Goal: Task Accomplishment & Management: Manage account settings

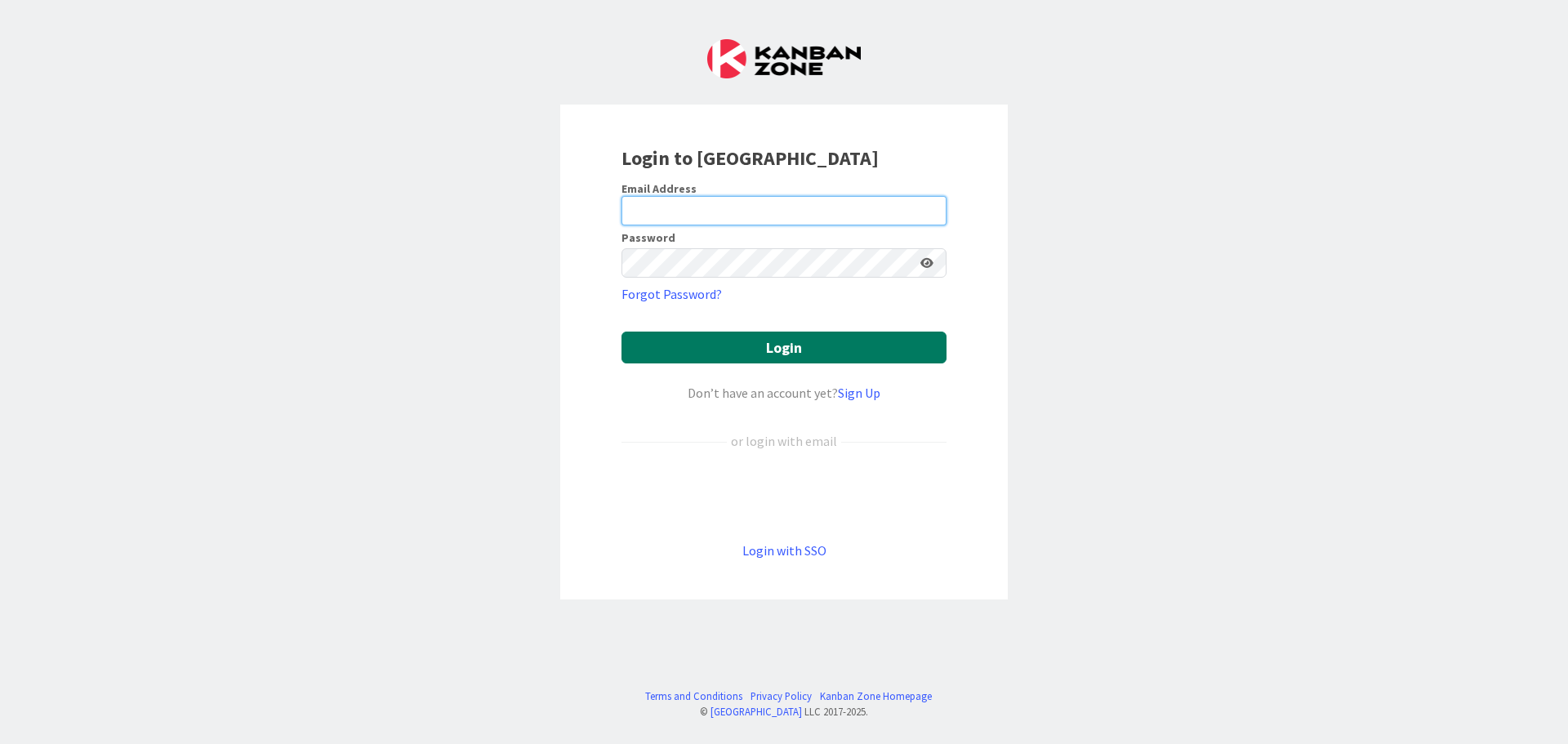
type input "[EMAIL_ADDRESS][DOMAIN_NAME]"
click at [775, 345] on button "Login" at bounding box center [784, 347] width 325 height 31
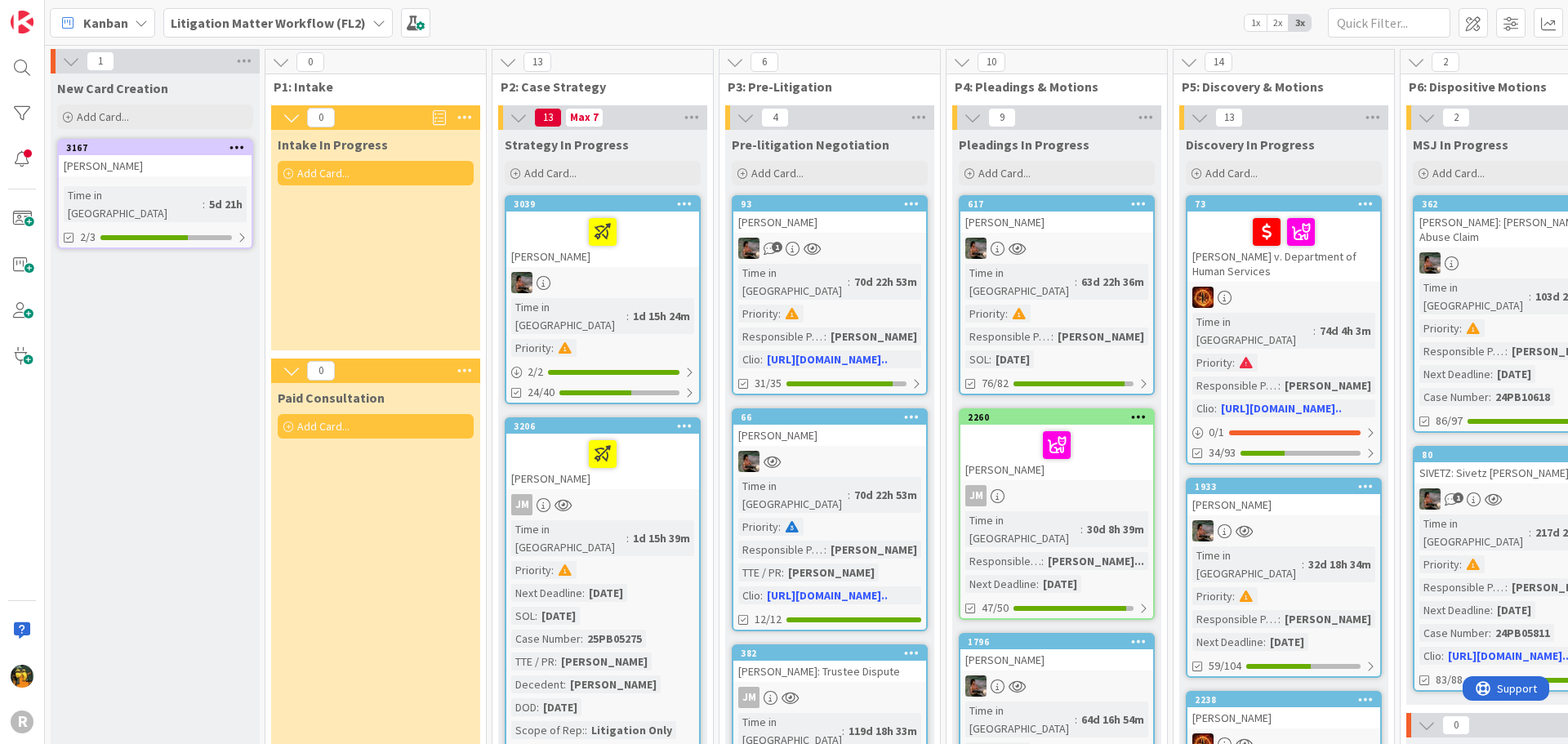
click at [112, 16] on span "Kanban" at bounding box center [105, 23] width 45 height 20
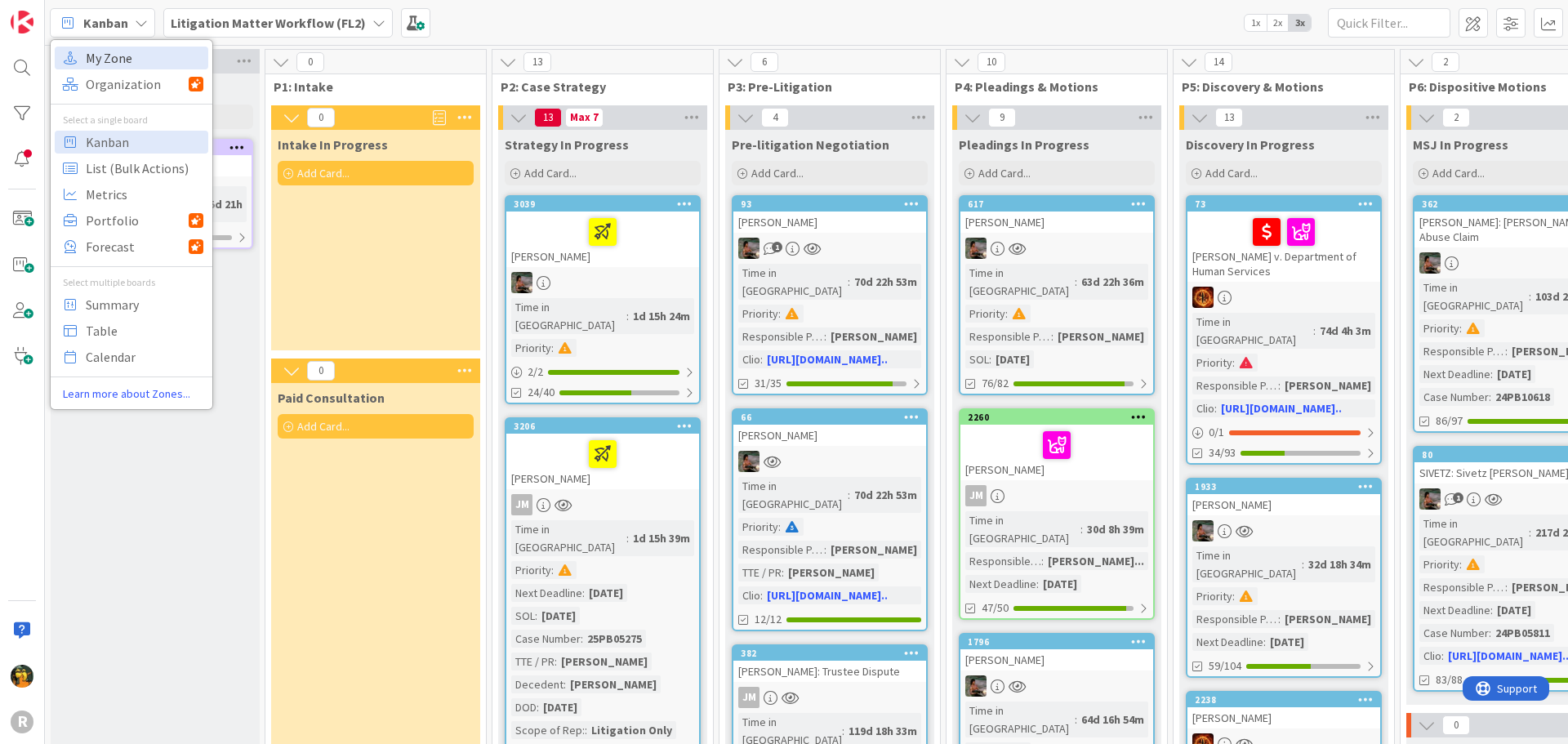
click at [116, 59] on span "My Zone" at bounding box center [144, 58] width 117 height 25
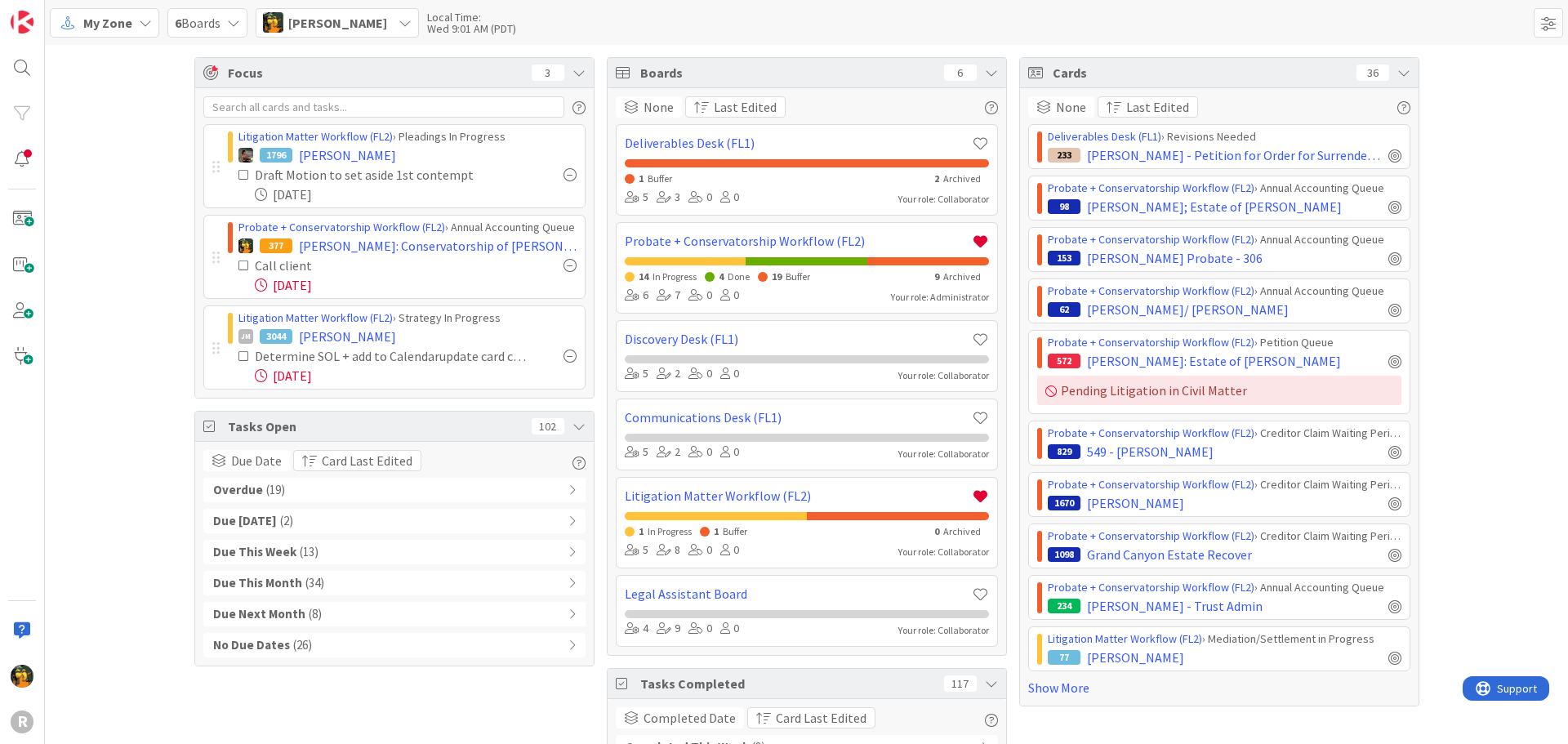
click at [564, 173] on div at bounding box center [570, 175] width 13 height 13
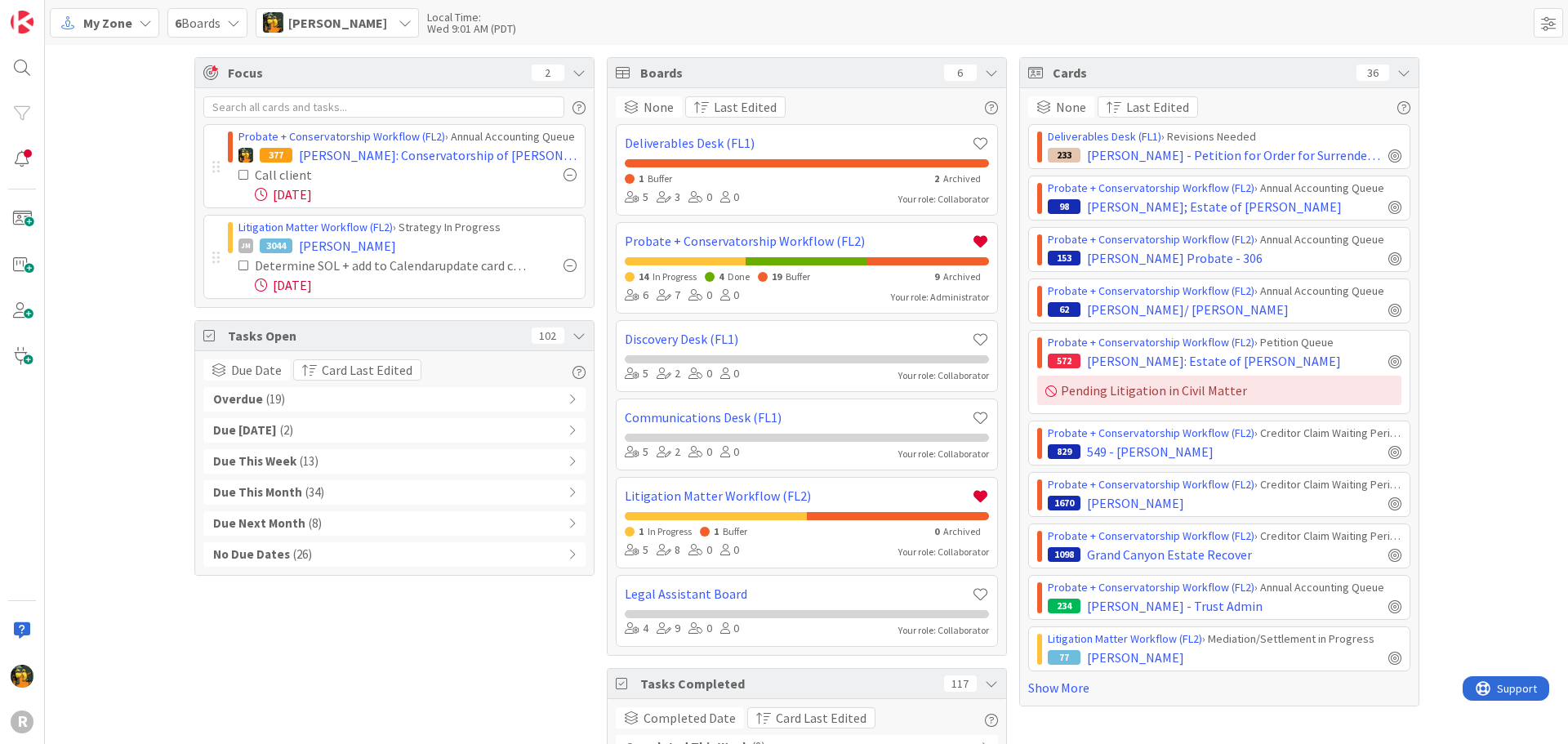
click at [380, 395] on div "Overdue ( 19 )" at bounding box center [394, 400] width 382 height 25
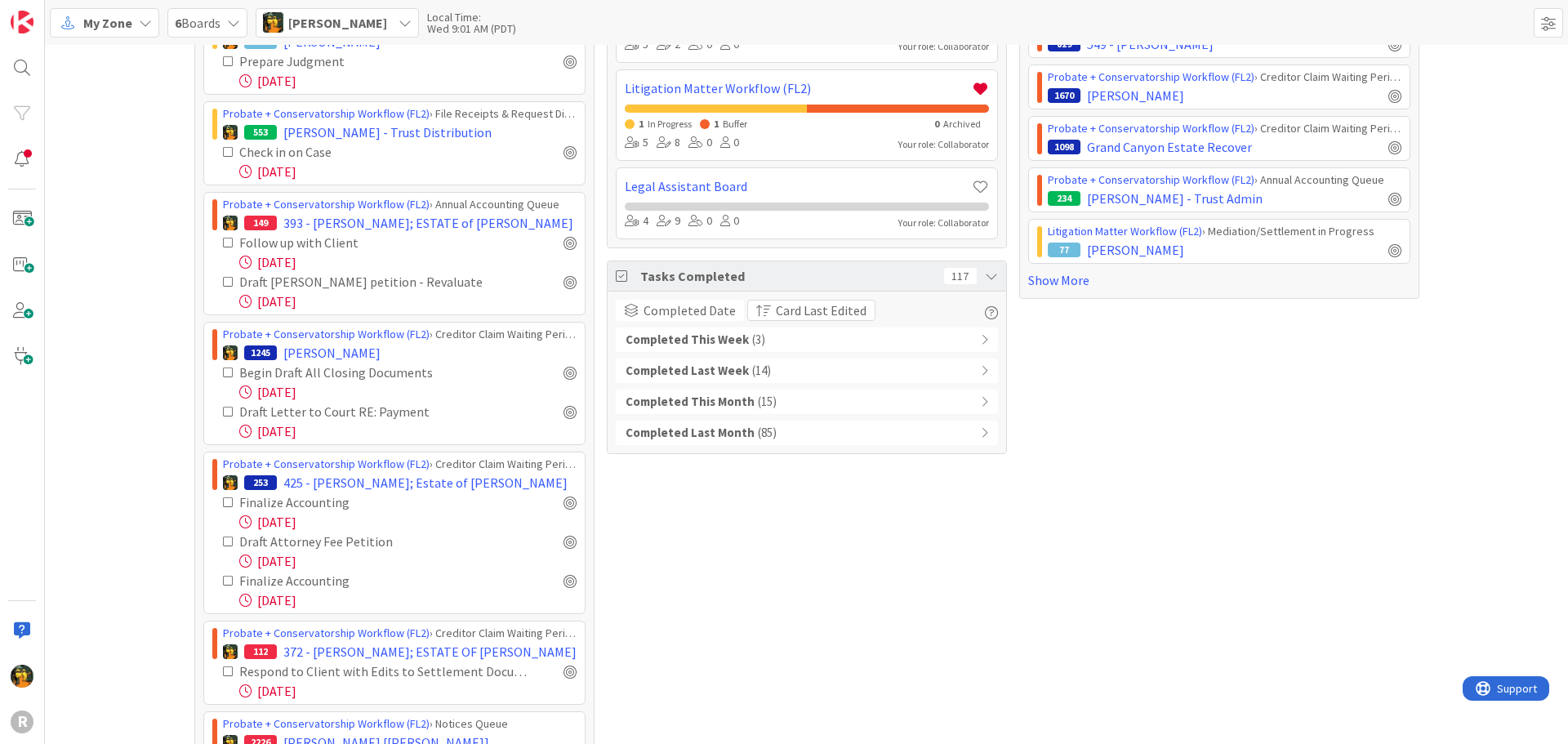
scroll to position [408, 0]
click at [564, 244] on div at bounding box center [570, 242] width 13 height 13
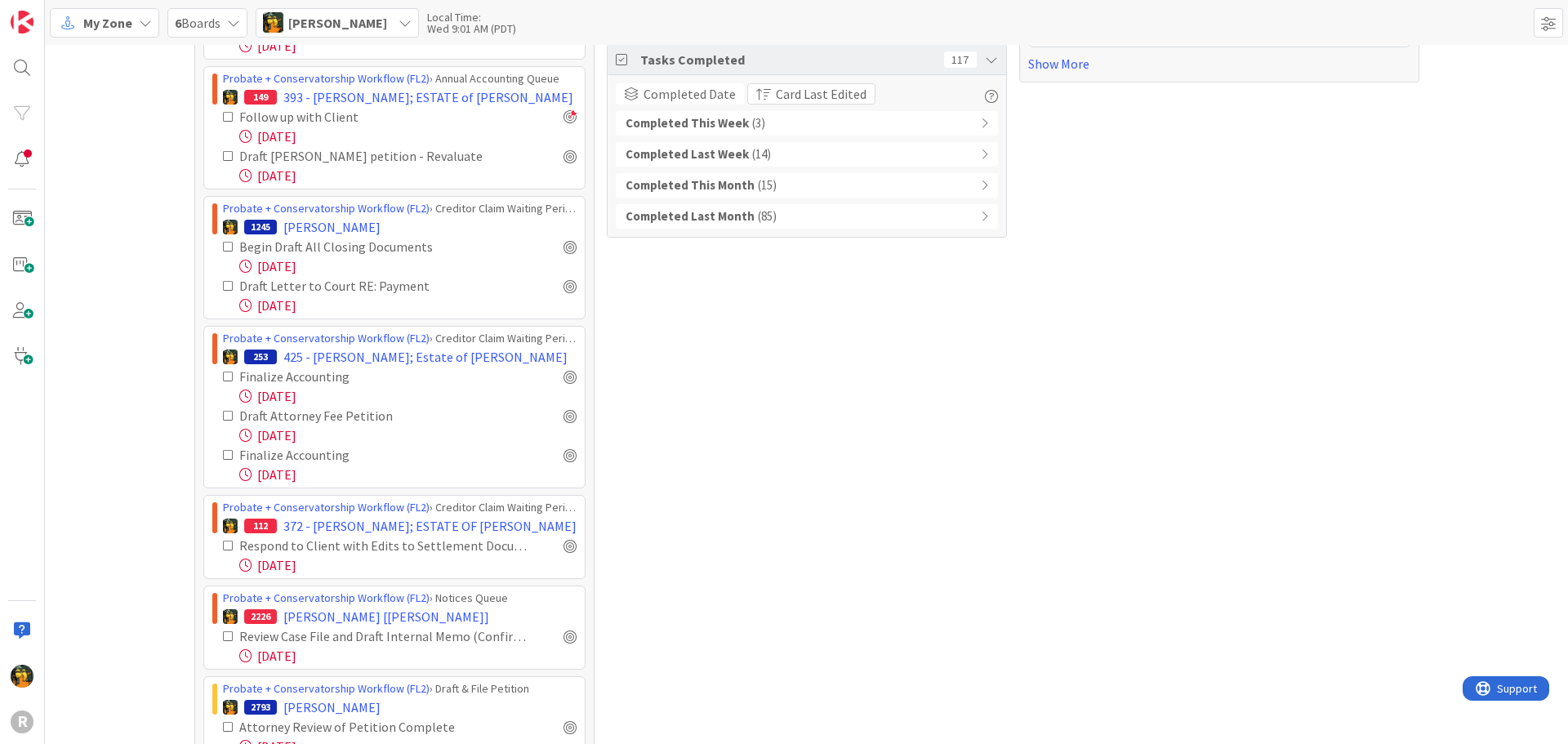
scroll to position [662, 0]
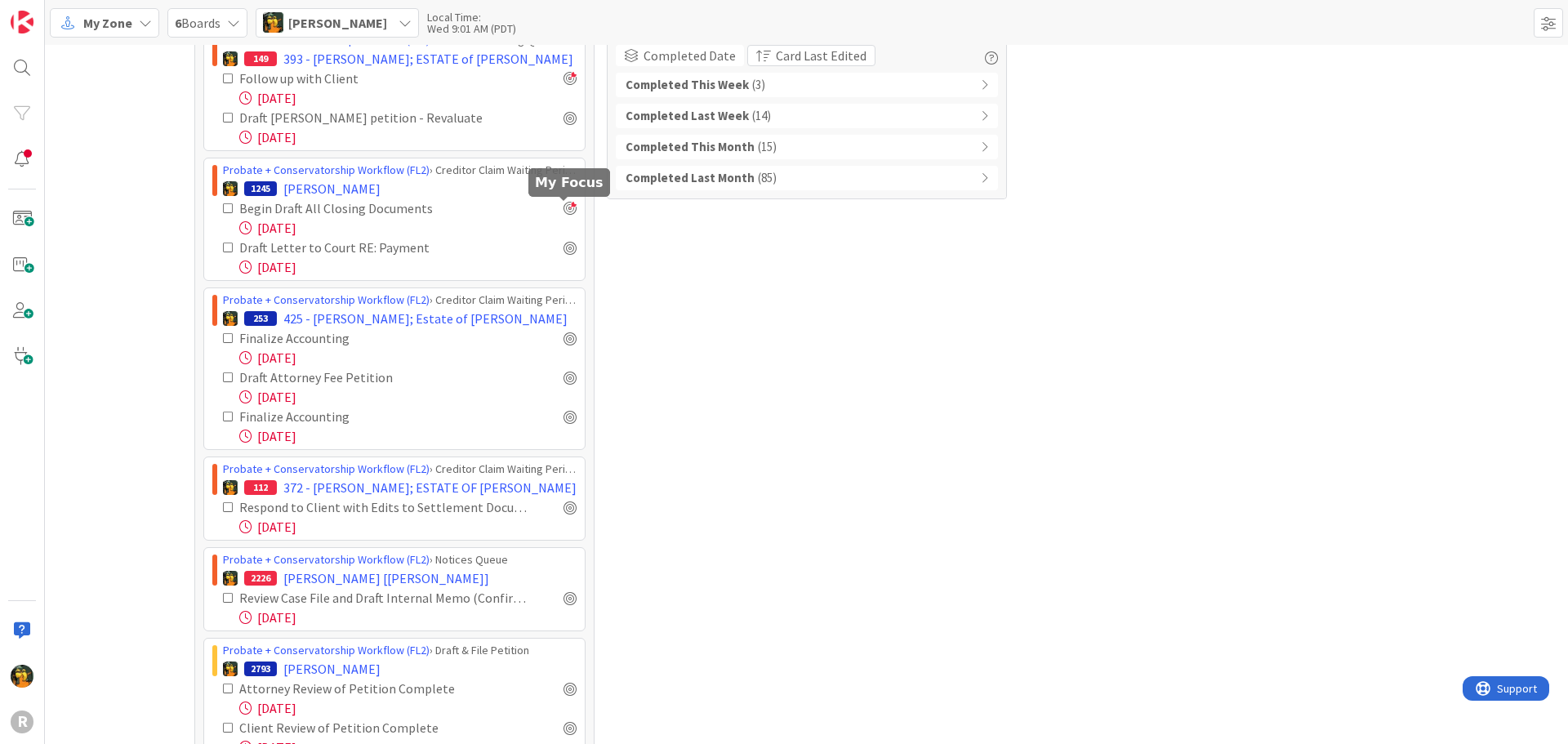
click at [564, 207] on div at bounding box center [570, 208] width 13 height 13
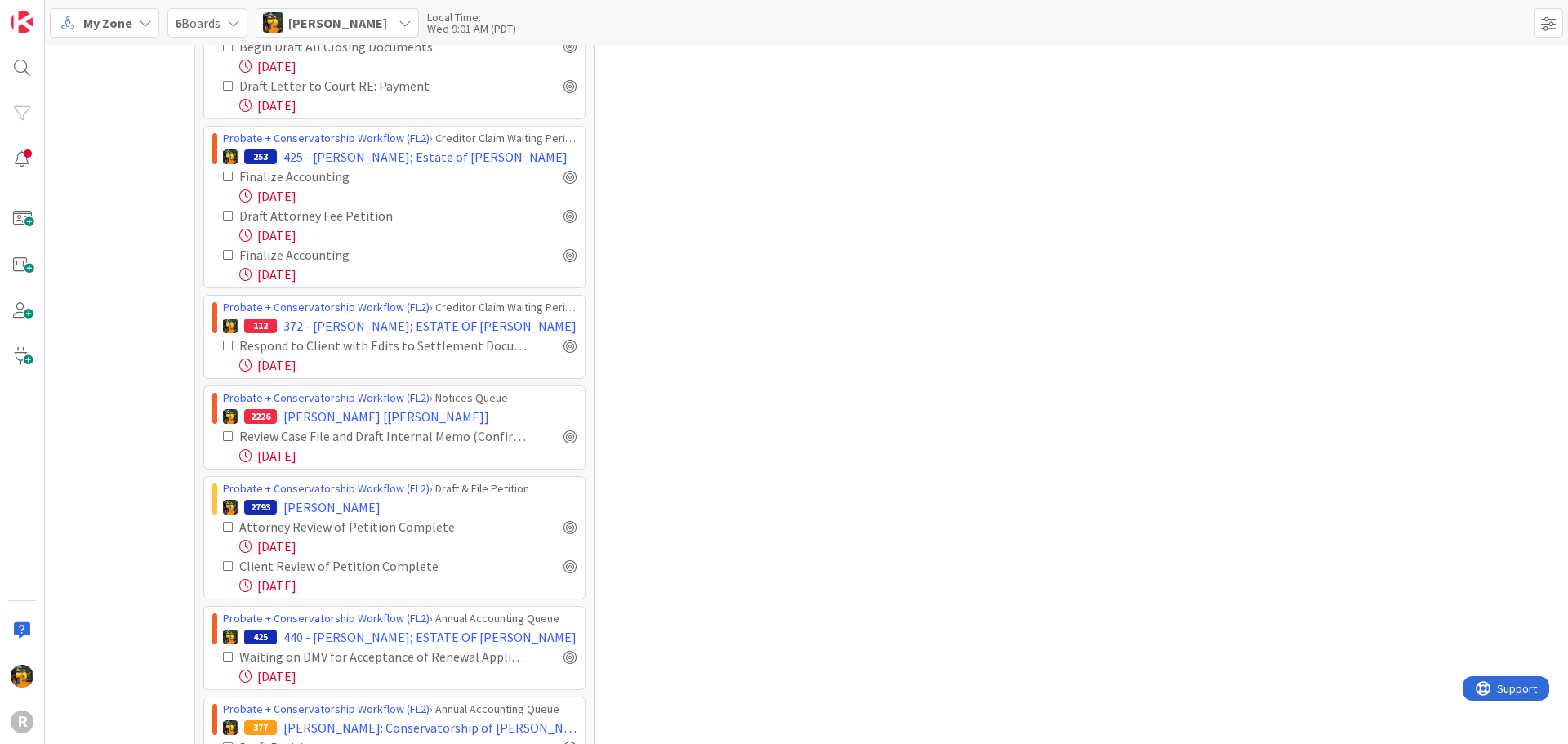
scroll to position [917, 0]
click at [565, 173] on div at bounding box center [570, 175] width 13 height 13
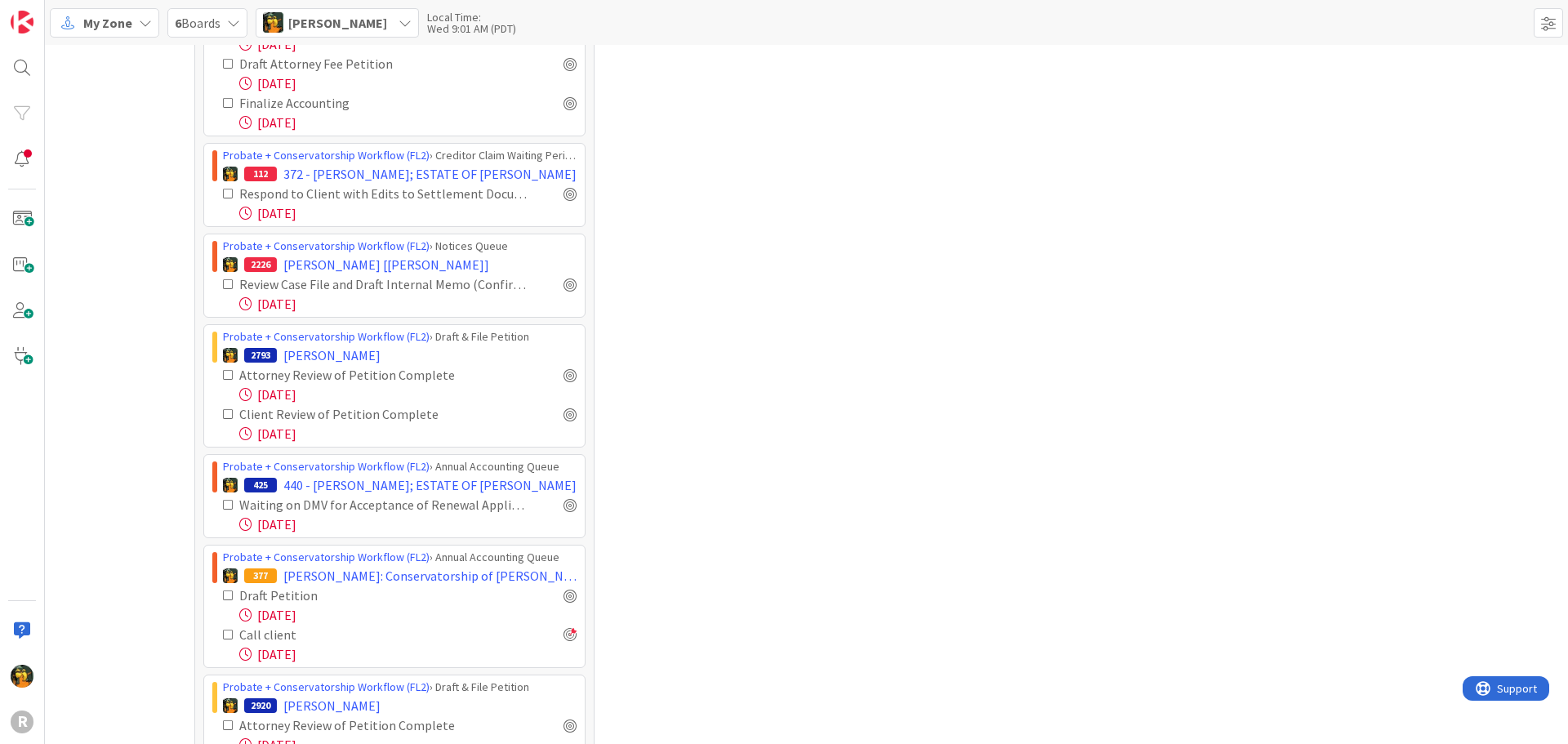
scroll to position [1170, 0]
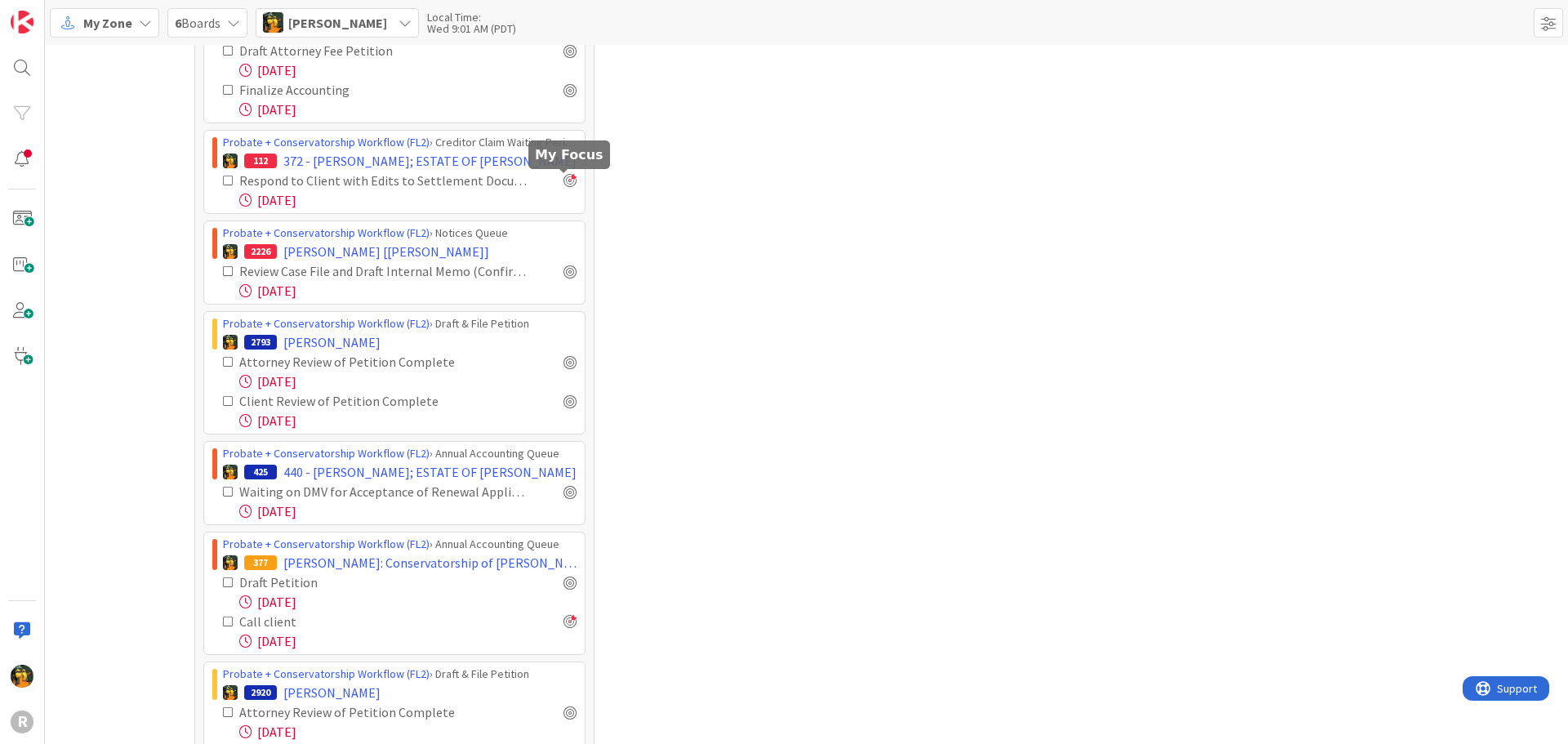
click at [564, 182] on div at bounding box center [570, 180] width 13 height 13
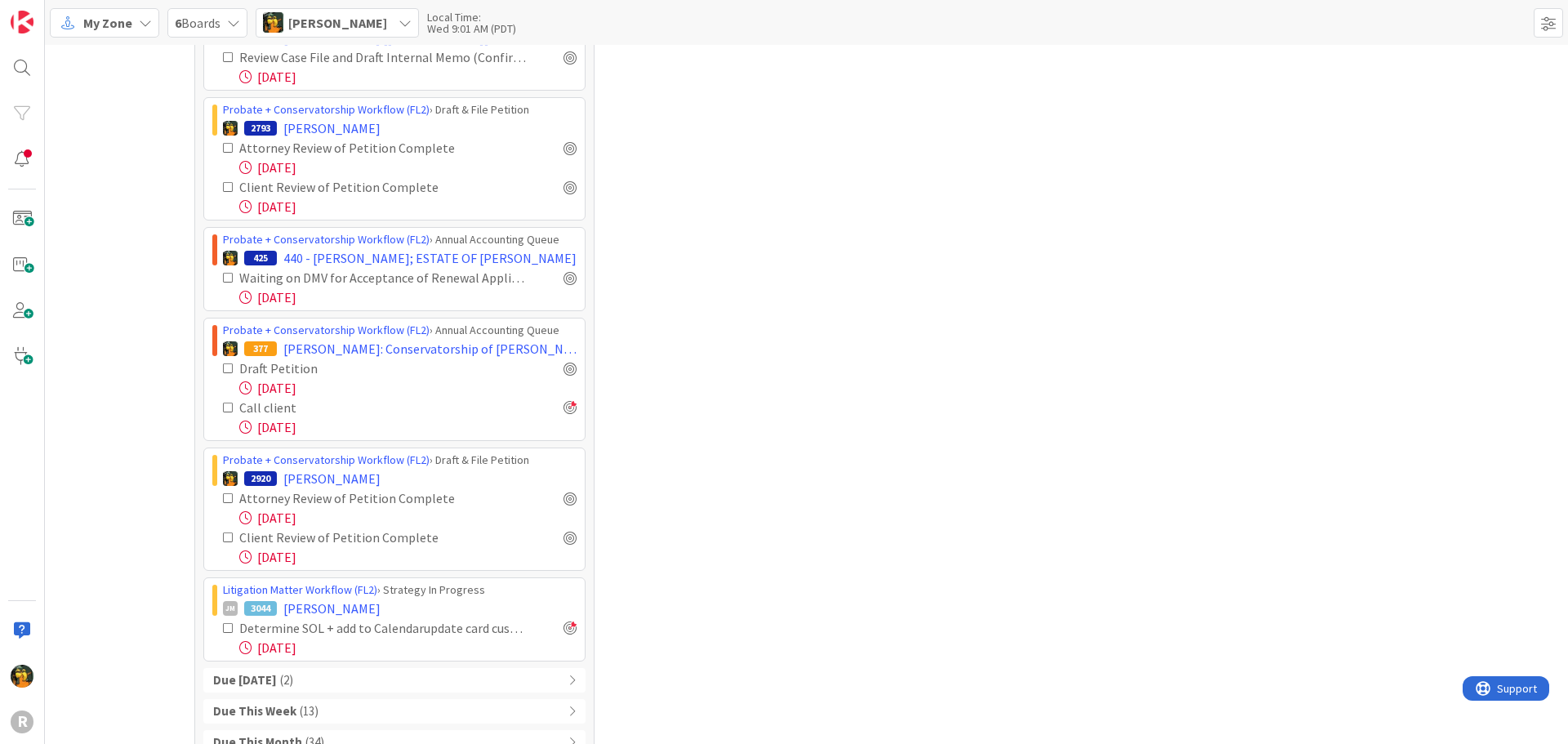
scroll to position [1569, 0]
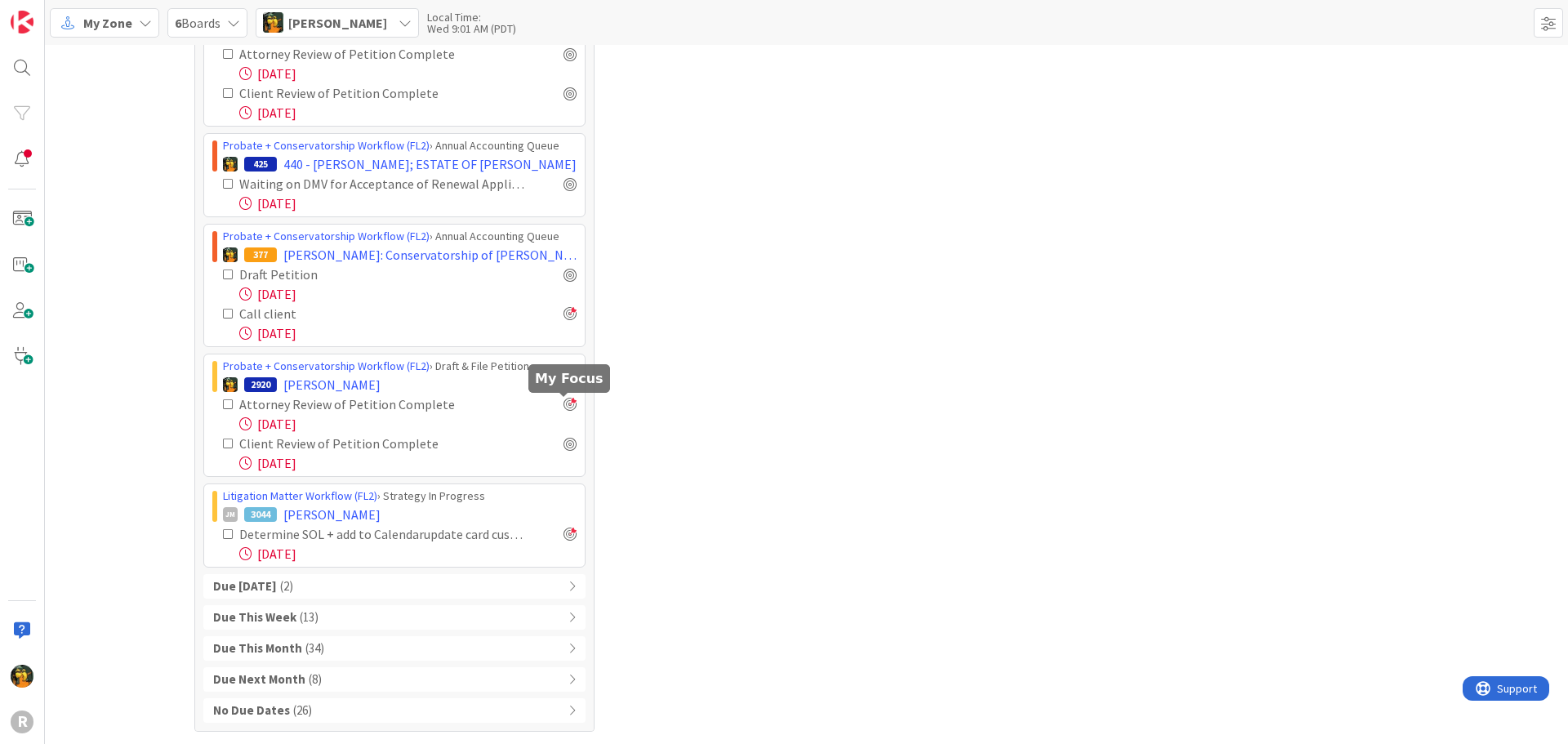
click at [565, 406] on div at bounding box center [570, 404] width 13 height 13
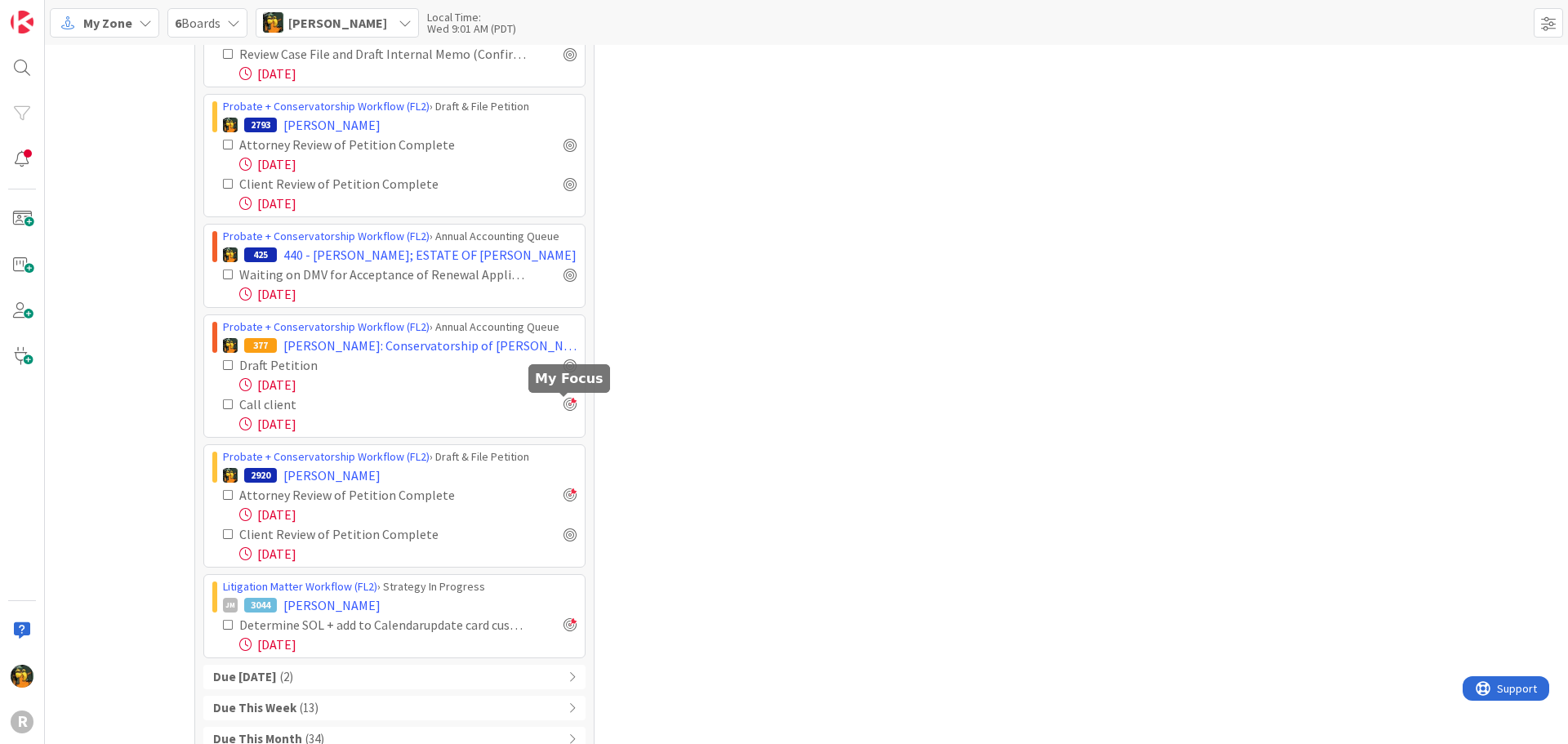
scroll to position [1660, 0]
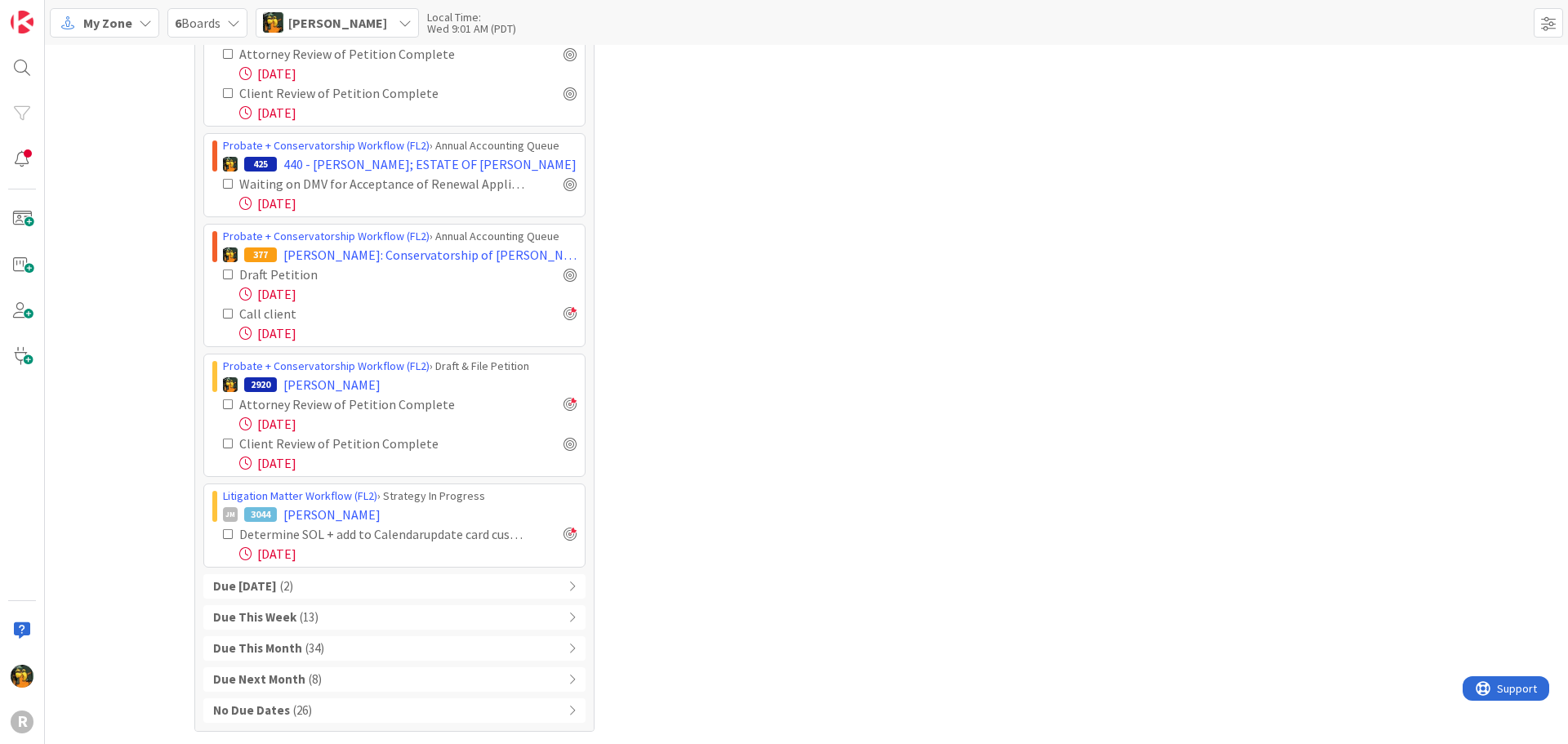
click at [241, 589] on b "Due [DATE]" at bounding box center [244, 587] width 64 height 19
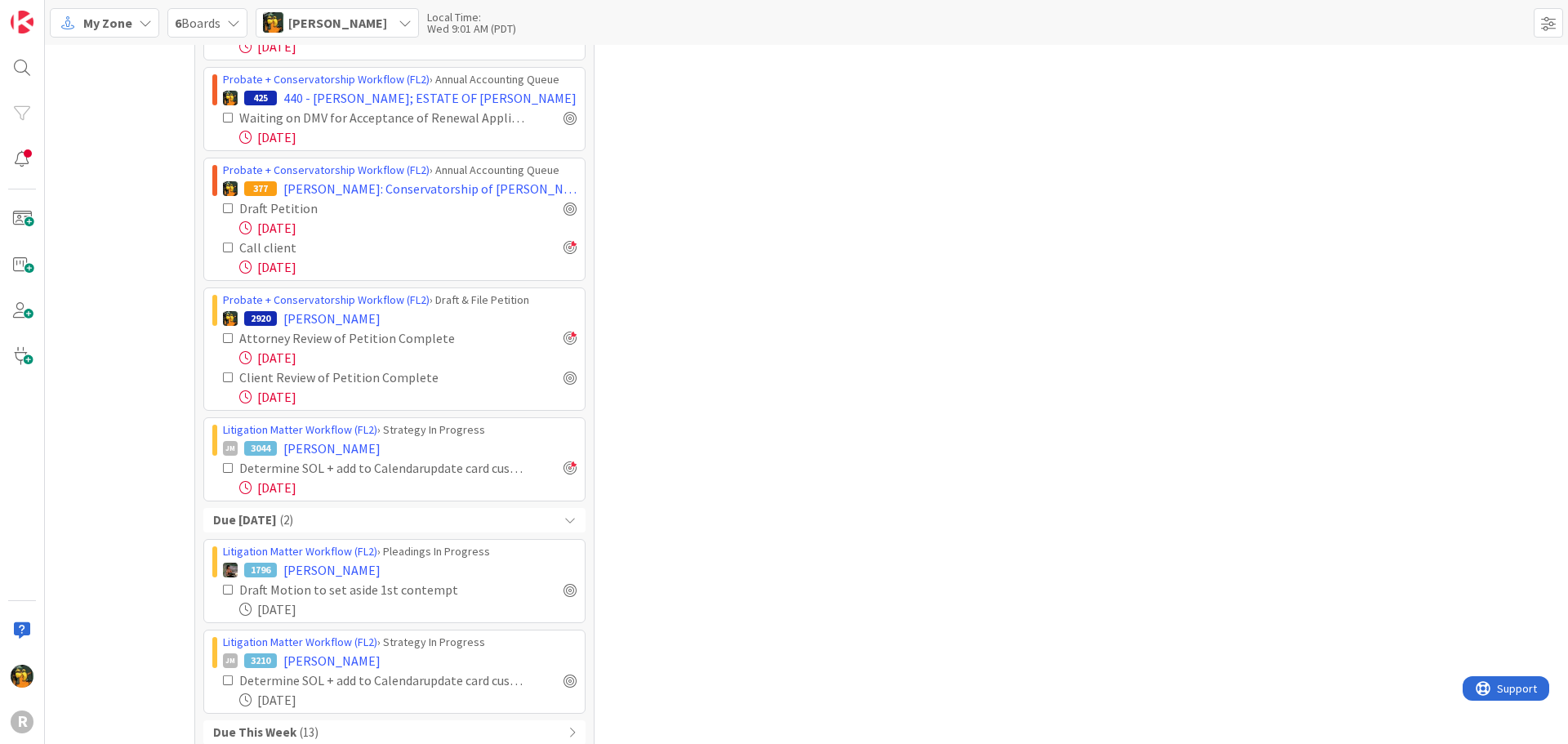
scroll to position [1841, 0]
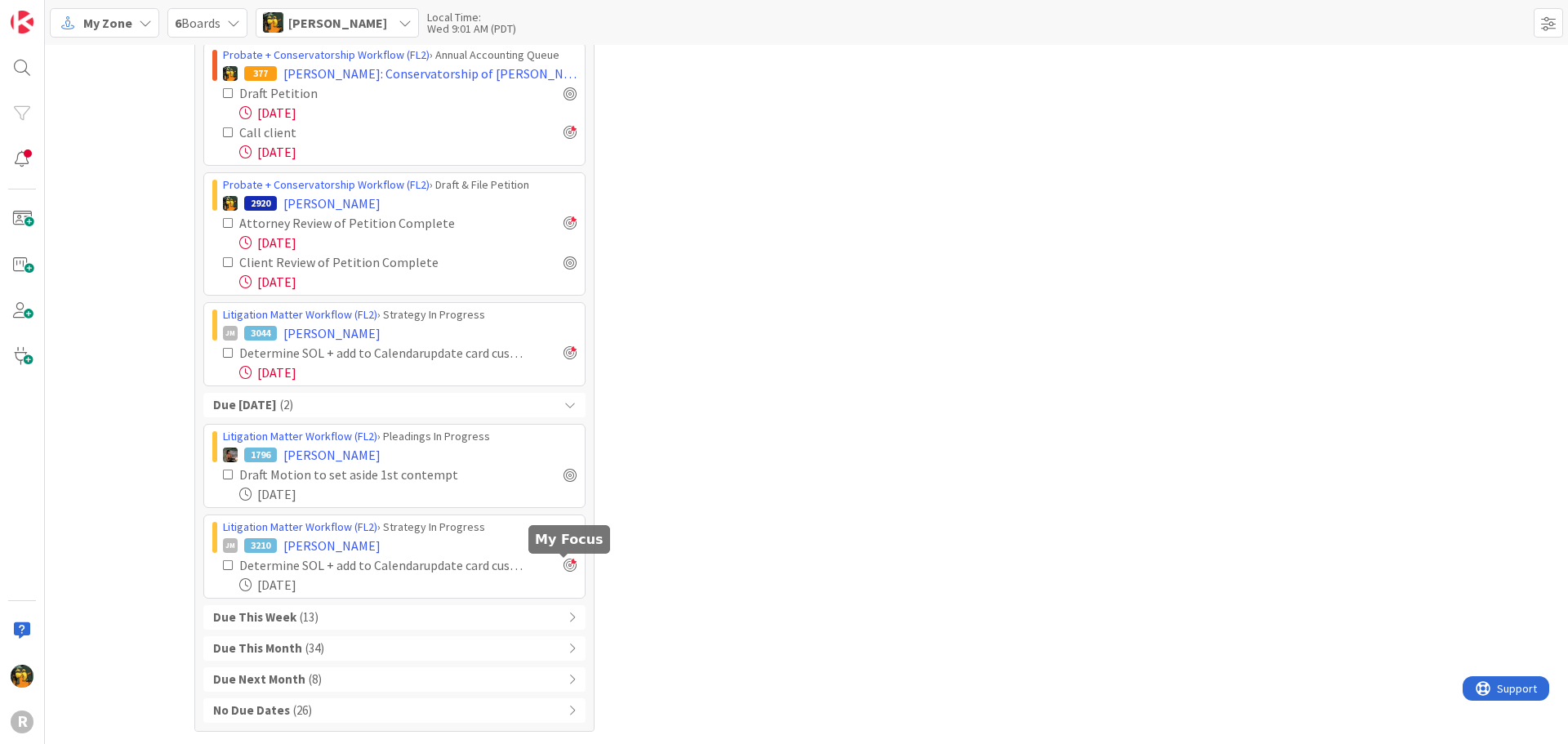
click at [567, 570] on div at bounding box center [570, 566] width 13 height 13
click at [371, 613] on div "Due This Week ( 13 )" at bounding box center [394, 617] width 382 height 25
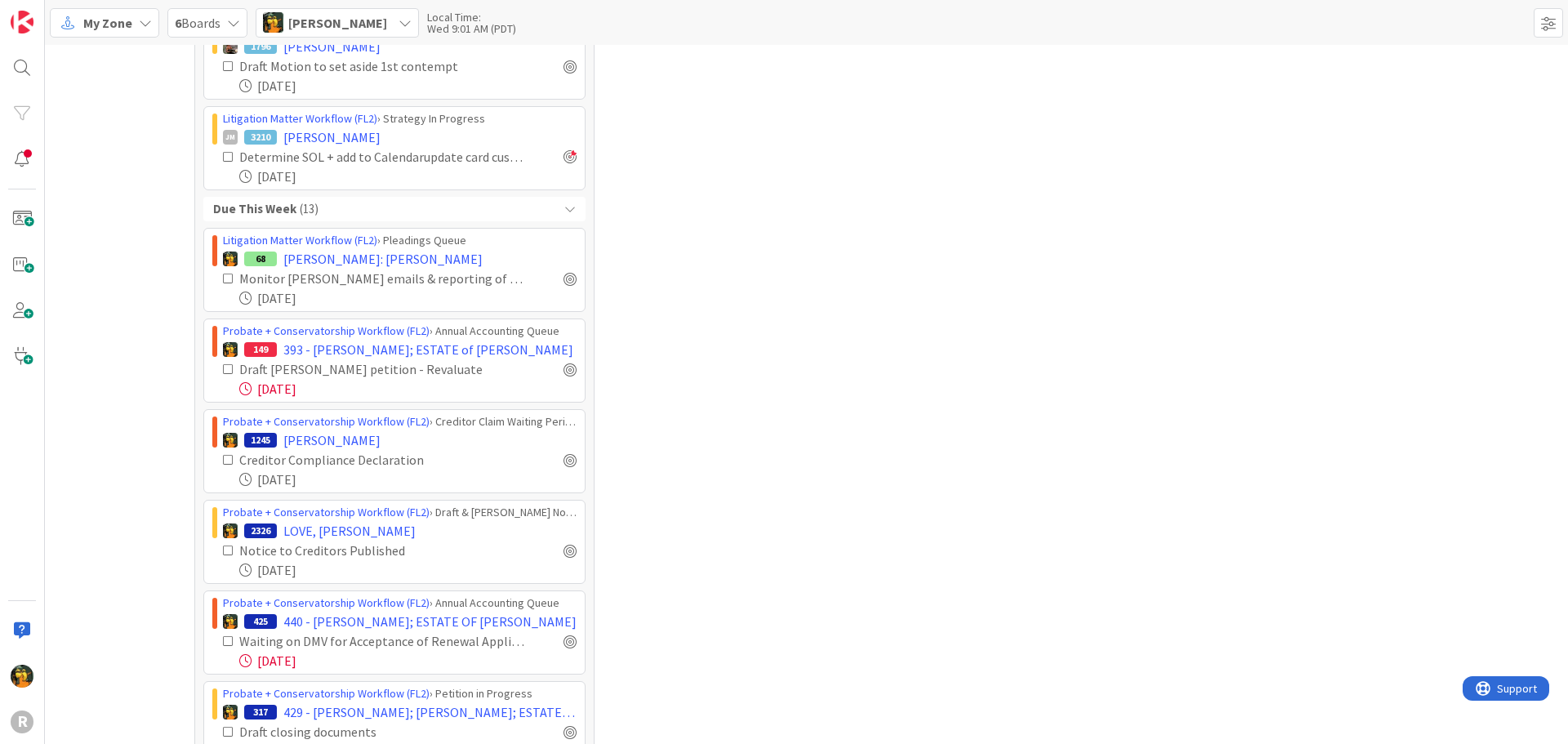
scroll to position [2422, 0]
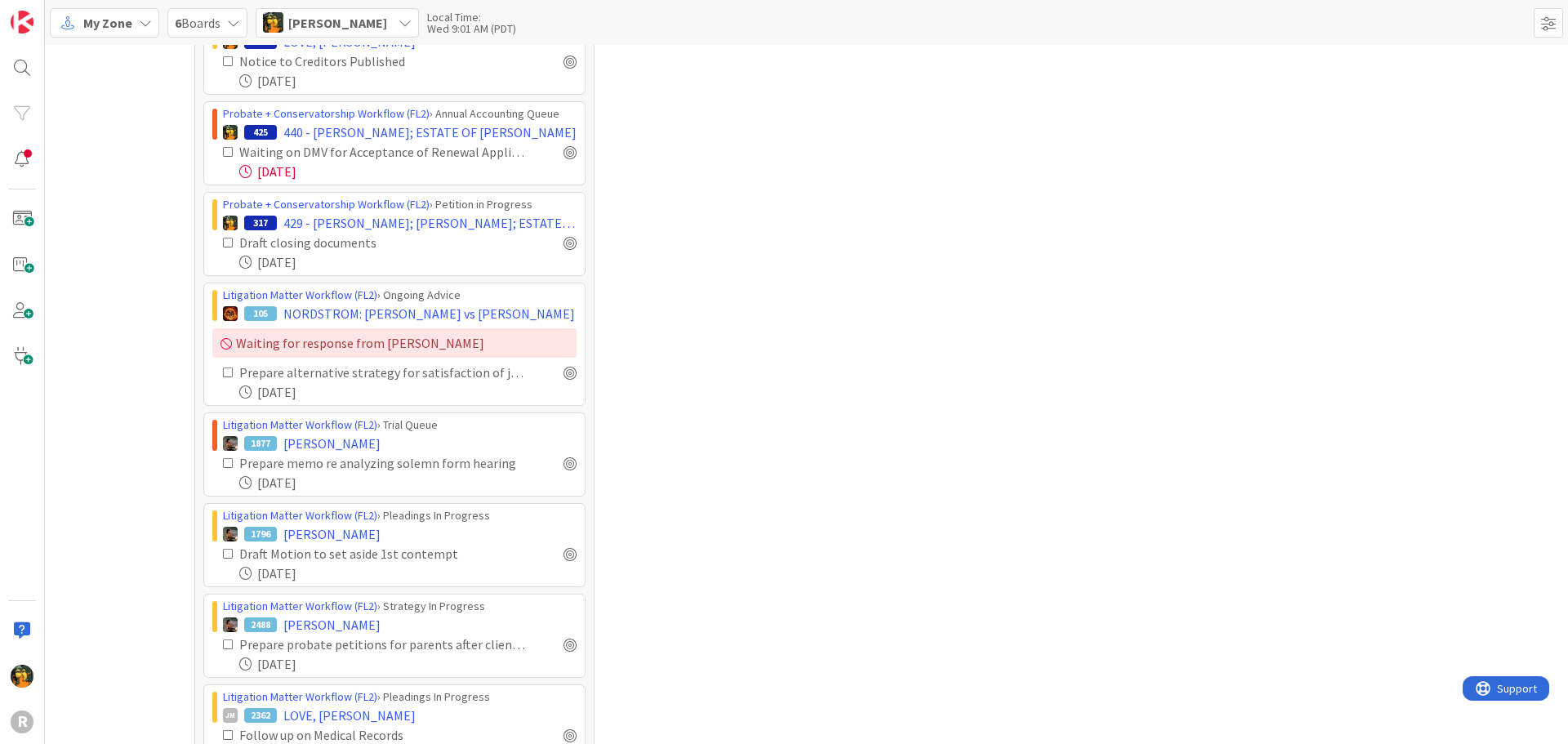
scroll to position [2830, 0]
click at [564, 241] on div at bounding box center [570, 242] width 13 height 13
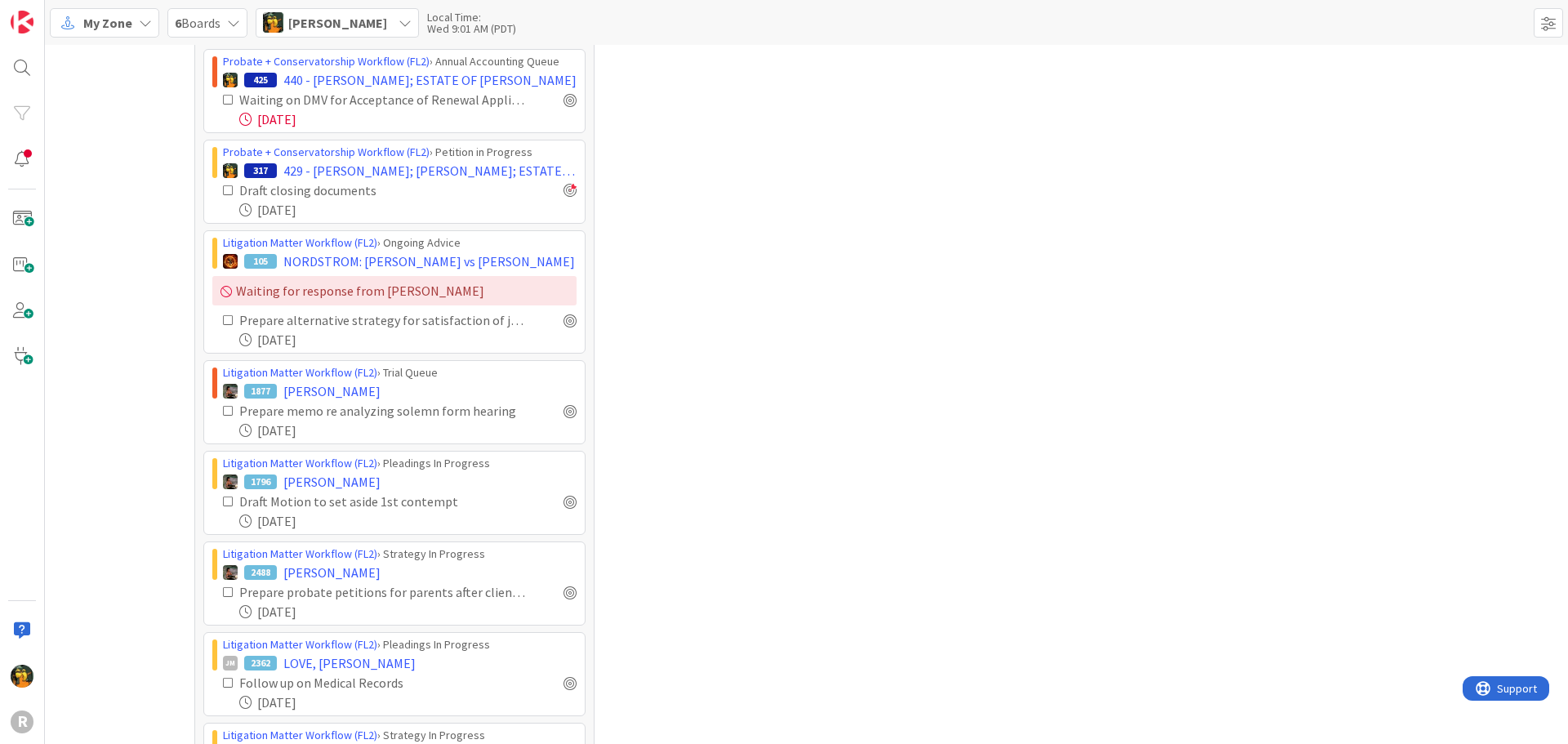
scroll to position [3084, 0]
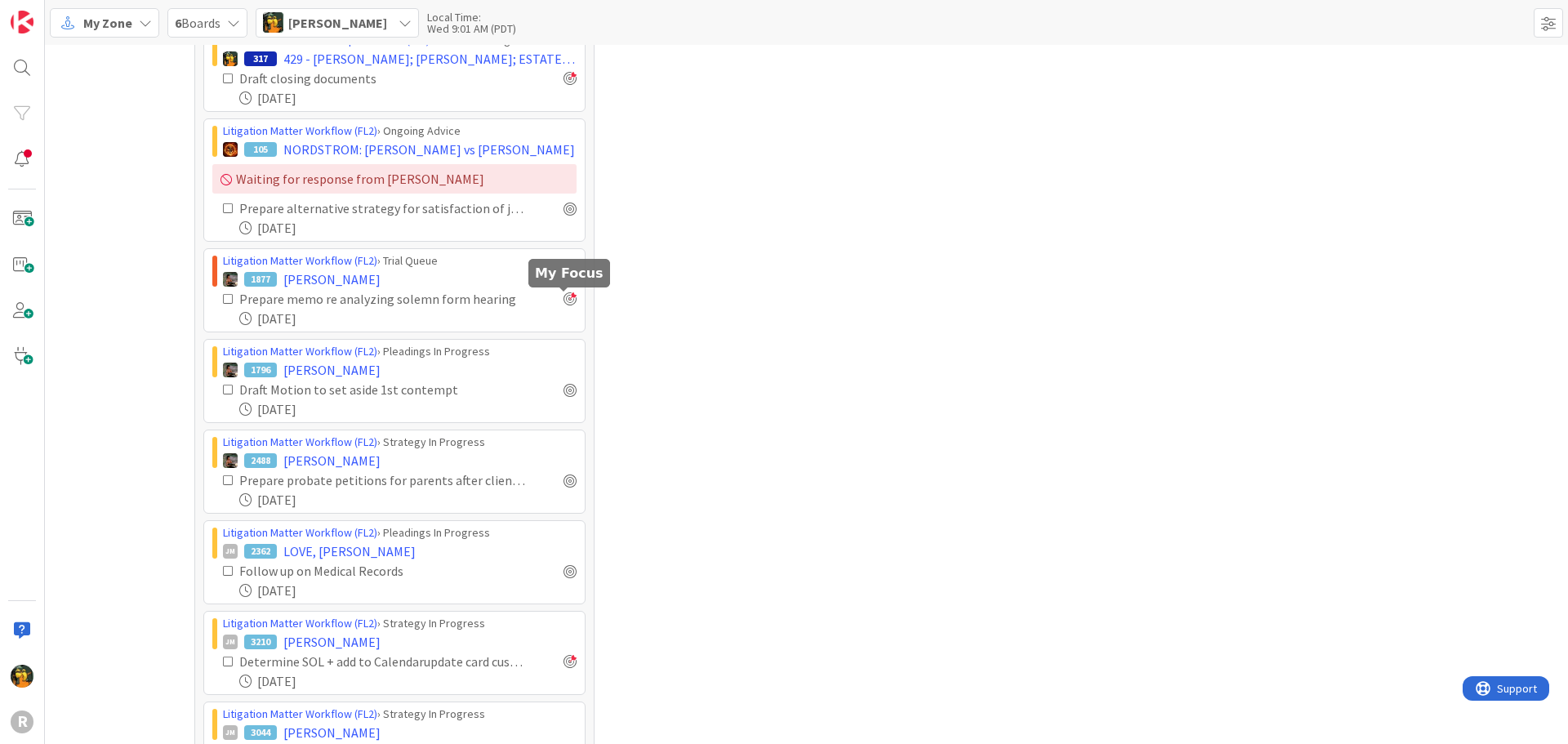
click at [564, 300] on div at bounding box center [570, 300] width 13 height 13
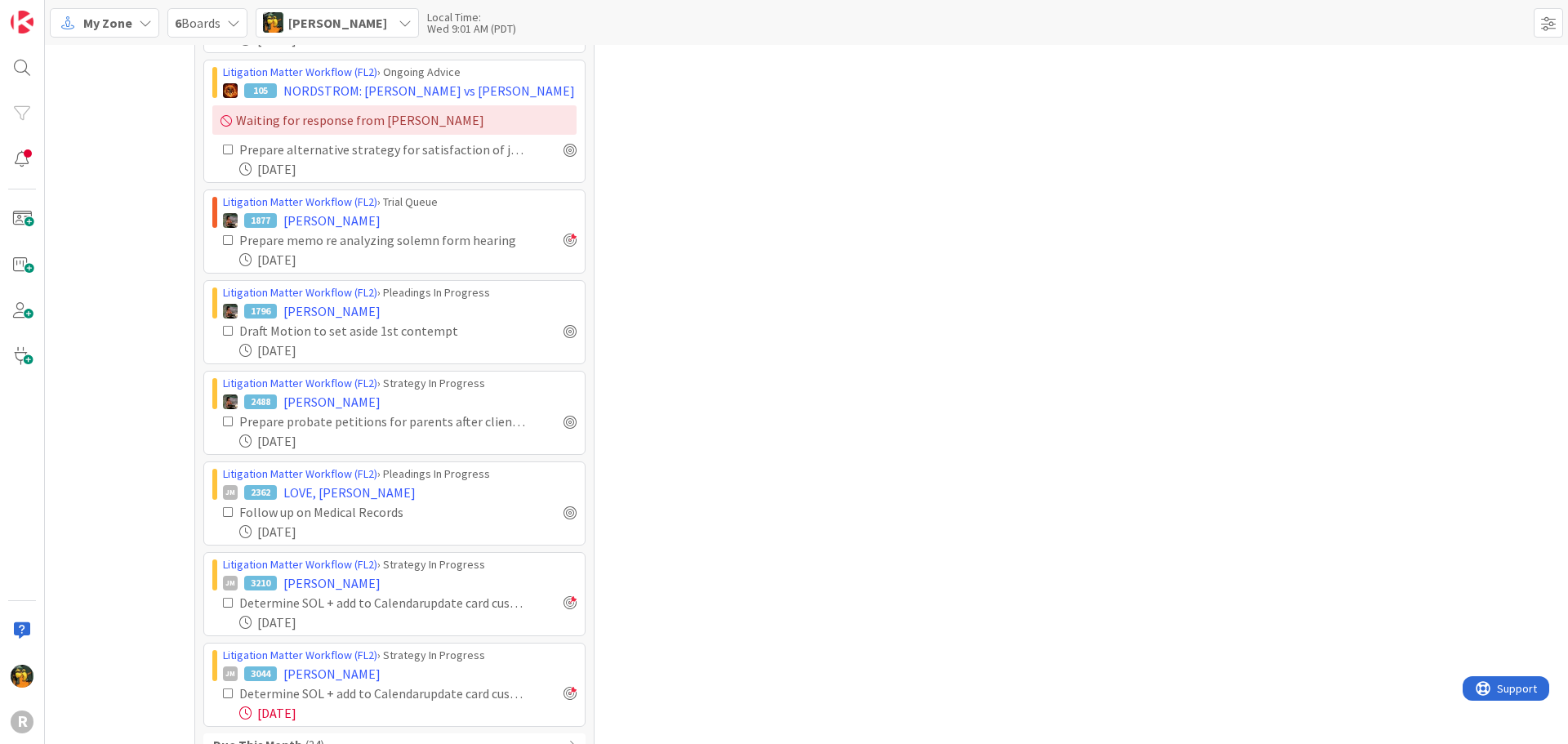
scroll to position [3330, 0]
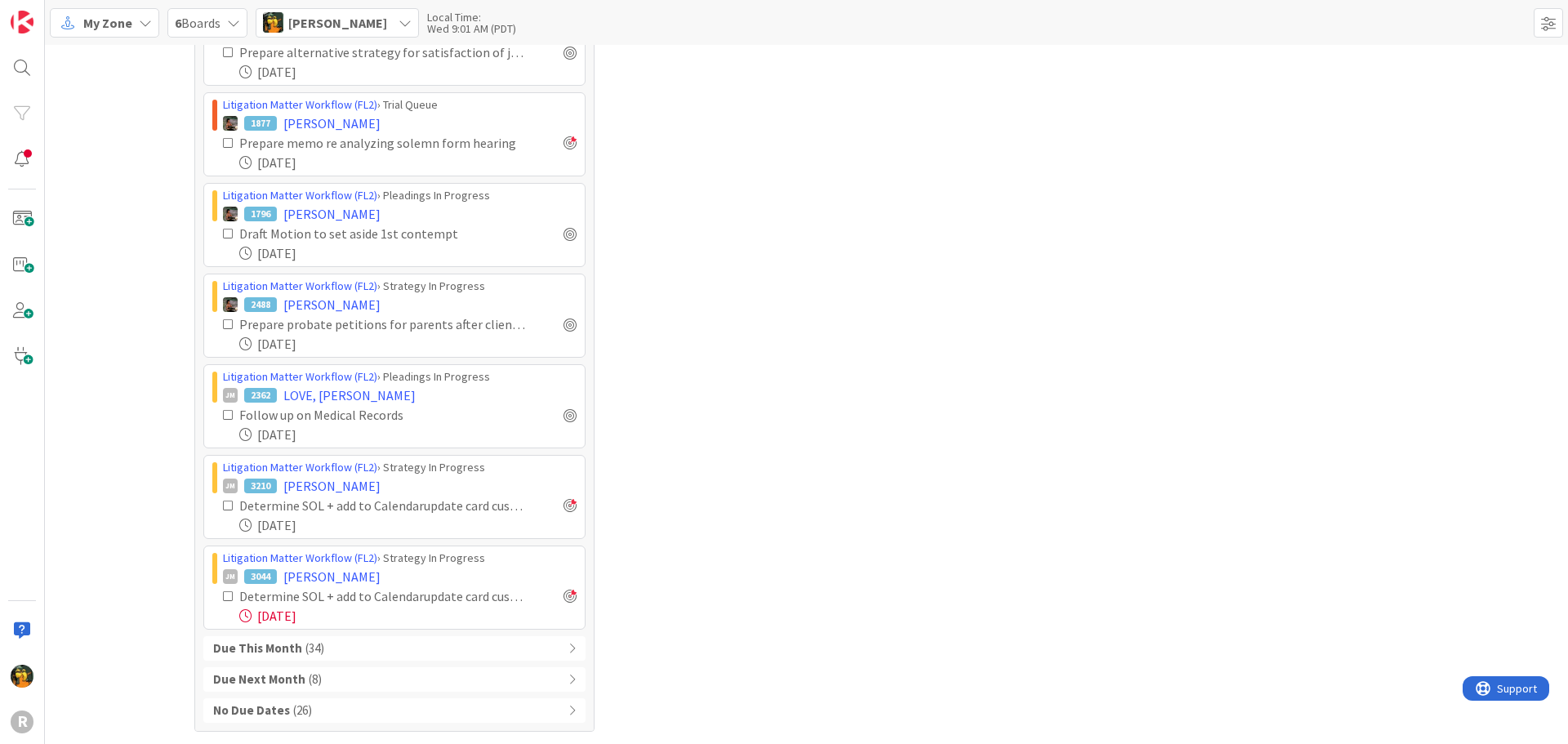
click at [324, 645] on div "Due This Month ( 34 )" at bounding box center [394, 649] width 382 height 25
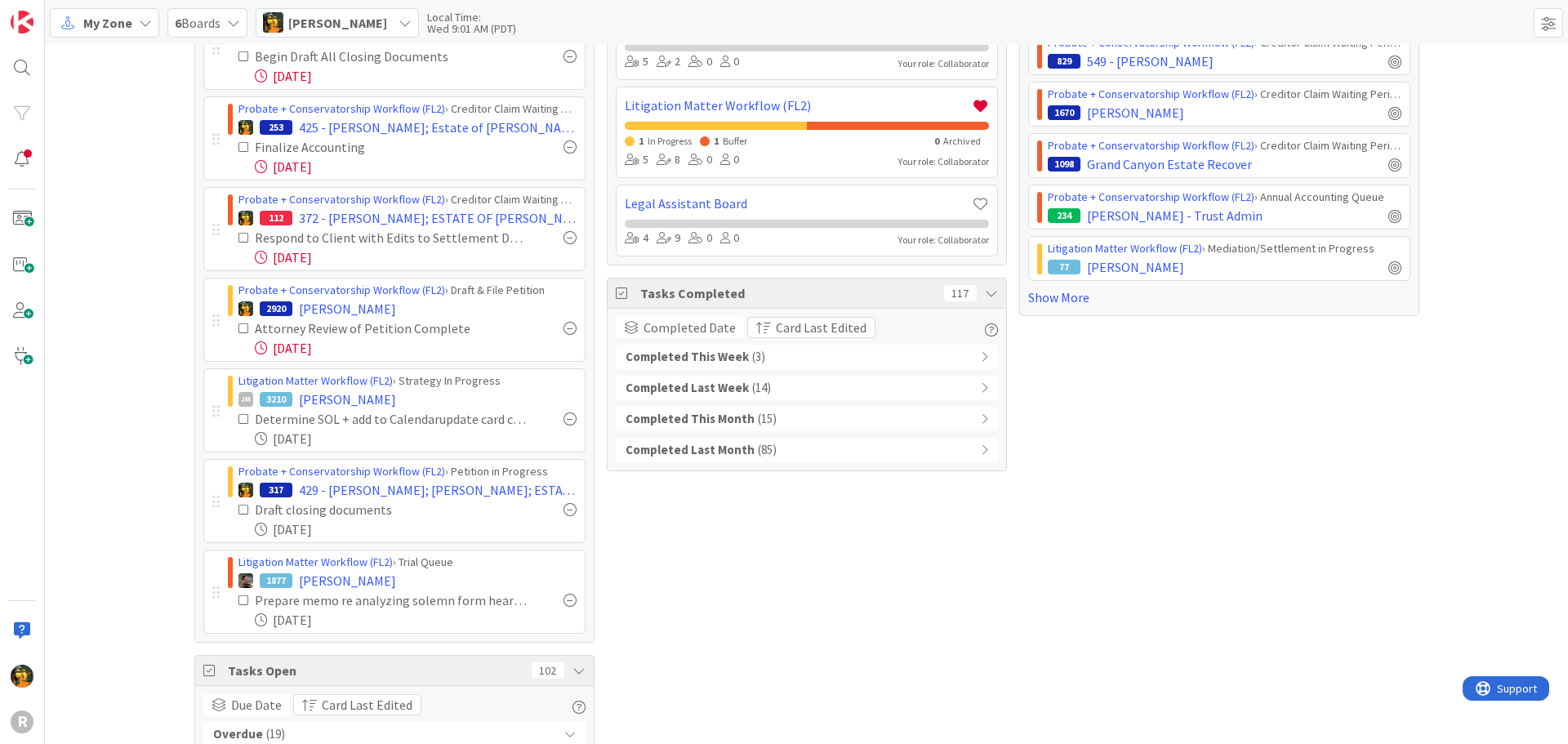
scroll to position [0, 0]
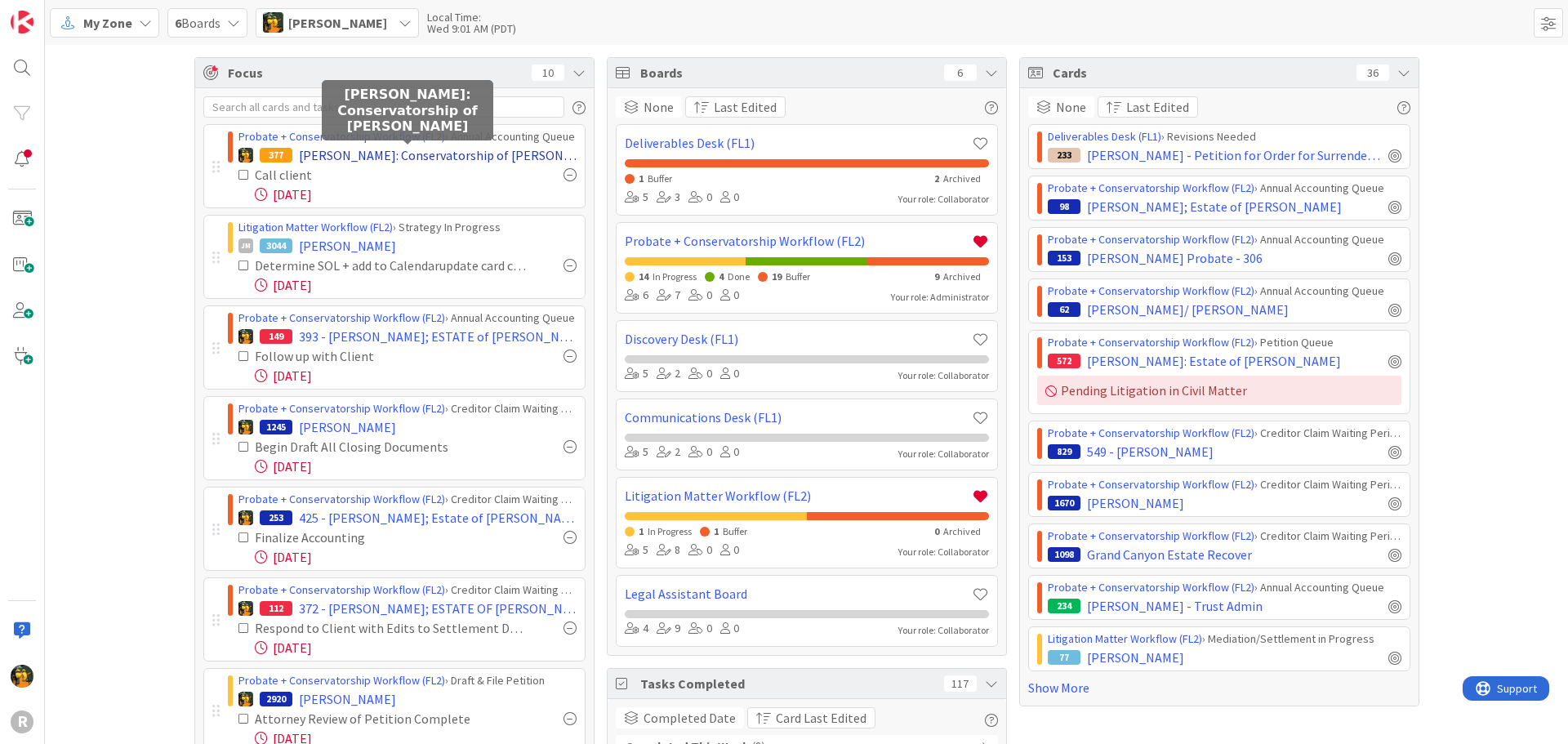
click at [353, 156] on span "[PERSON_NAME]: Conservatorship of [PERSON_NAME]" at bounding box center [437, 155] width 278 height 20
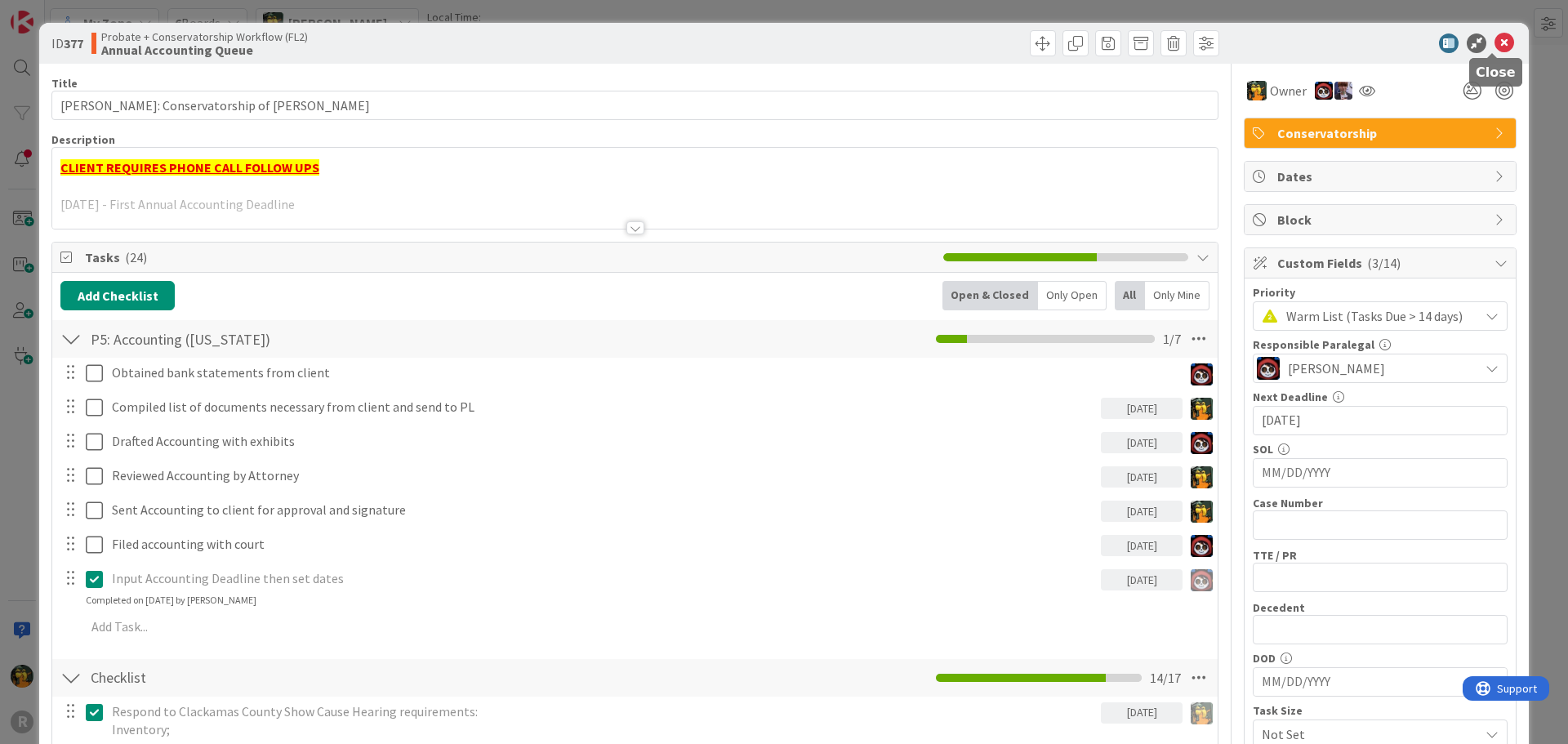
click at [1496, 43] on icon at bounding box center [1504, 43] width 20 height 20
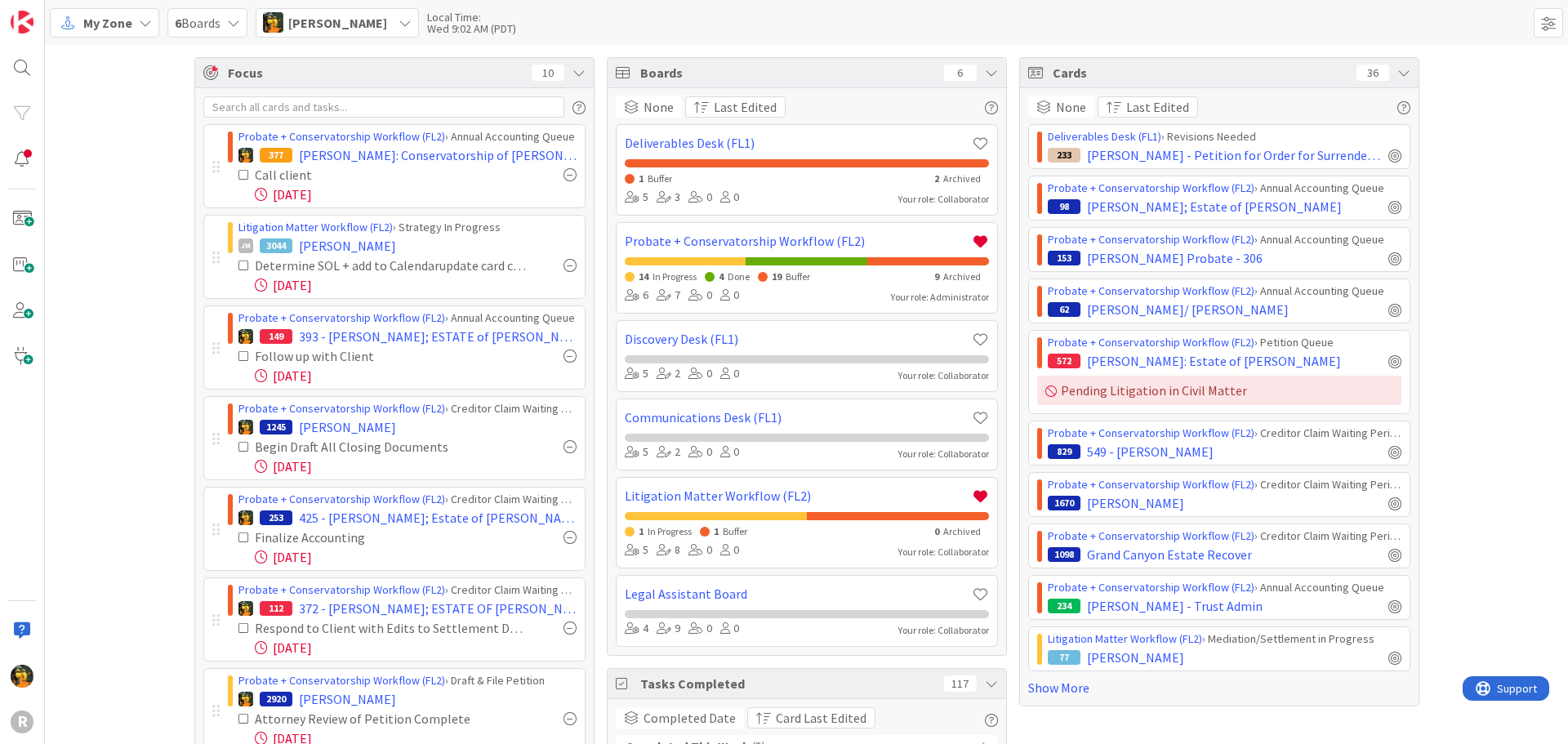
click at [564, 174] on div at bounding box center [570, 175] width 13 height 13
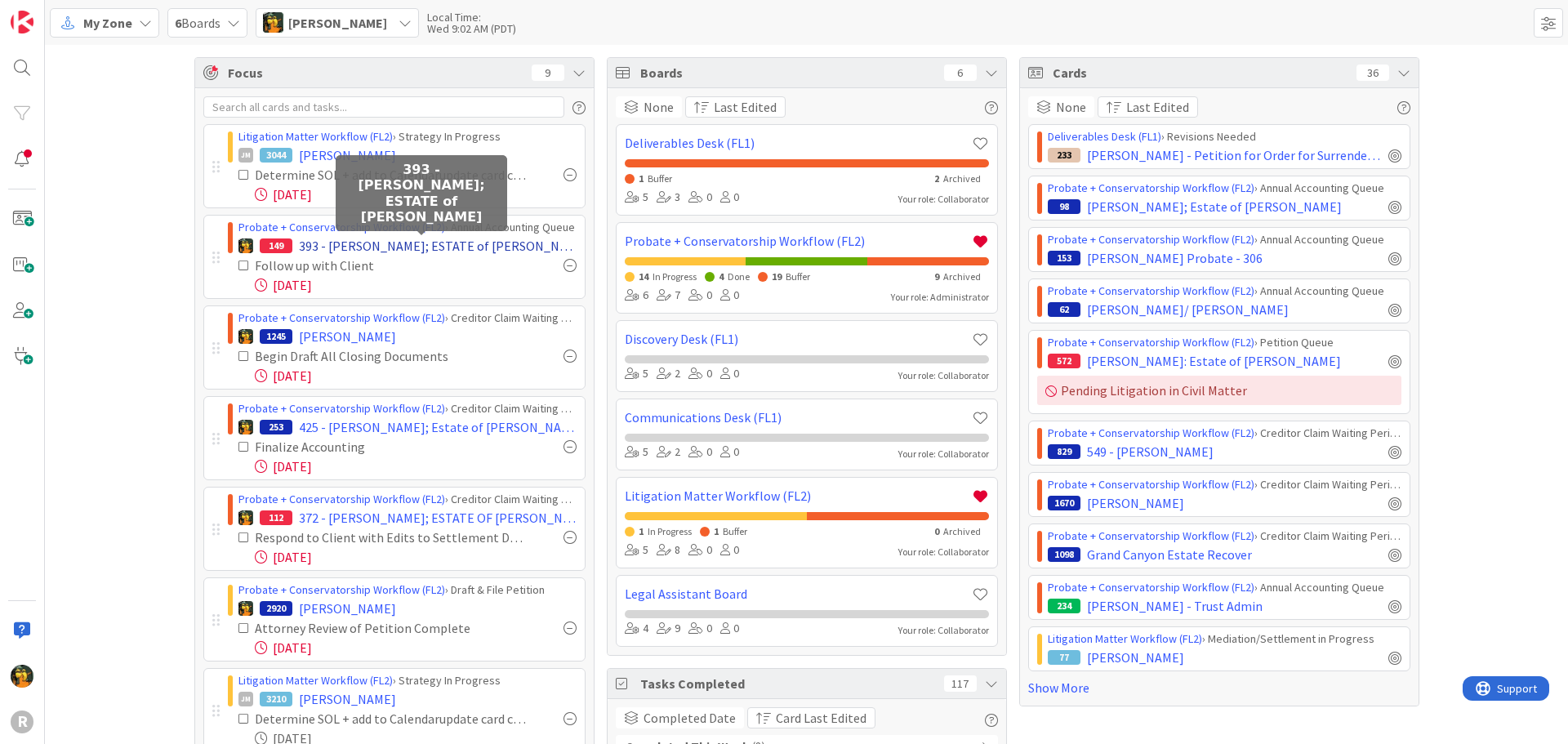
click at [367, 244] on span "393 - [PERSON_NAME]; ESTATE of [PERSON_NAME]" at bounding box center [437, 245] width 278 height 20
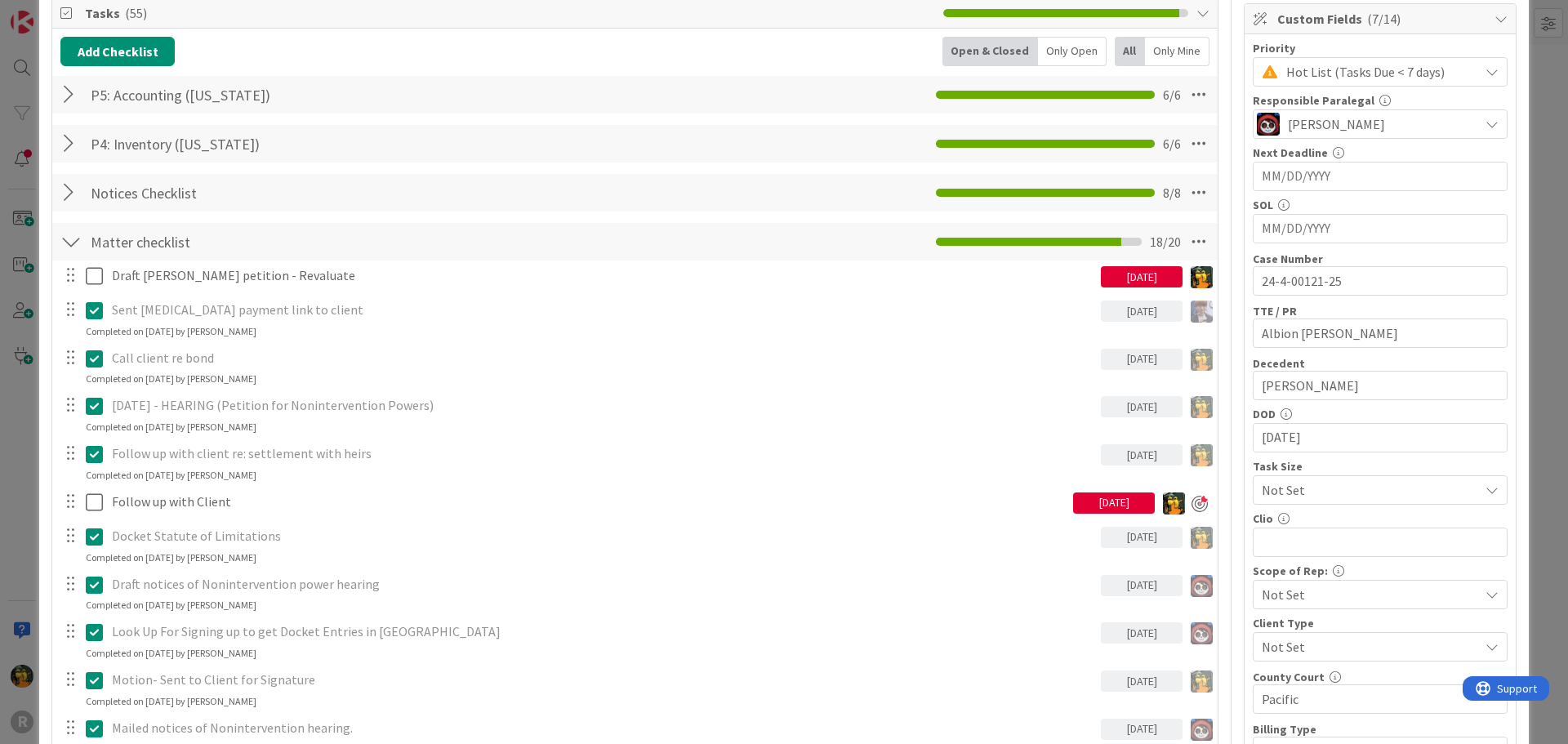
scroll to position [245, 0]
click at [1114, 508] on div "[DATE]" at bounding box center [1114, 502] width 82 height 21
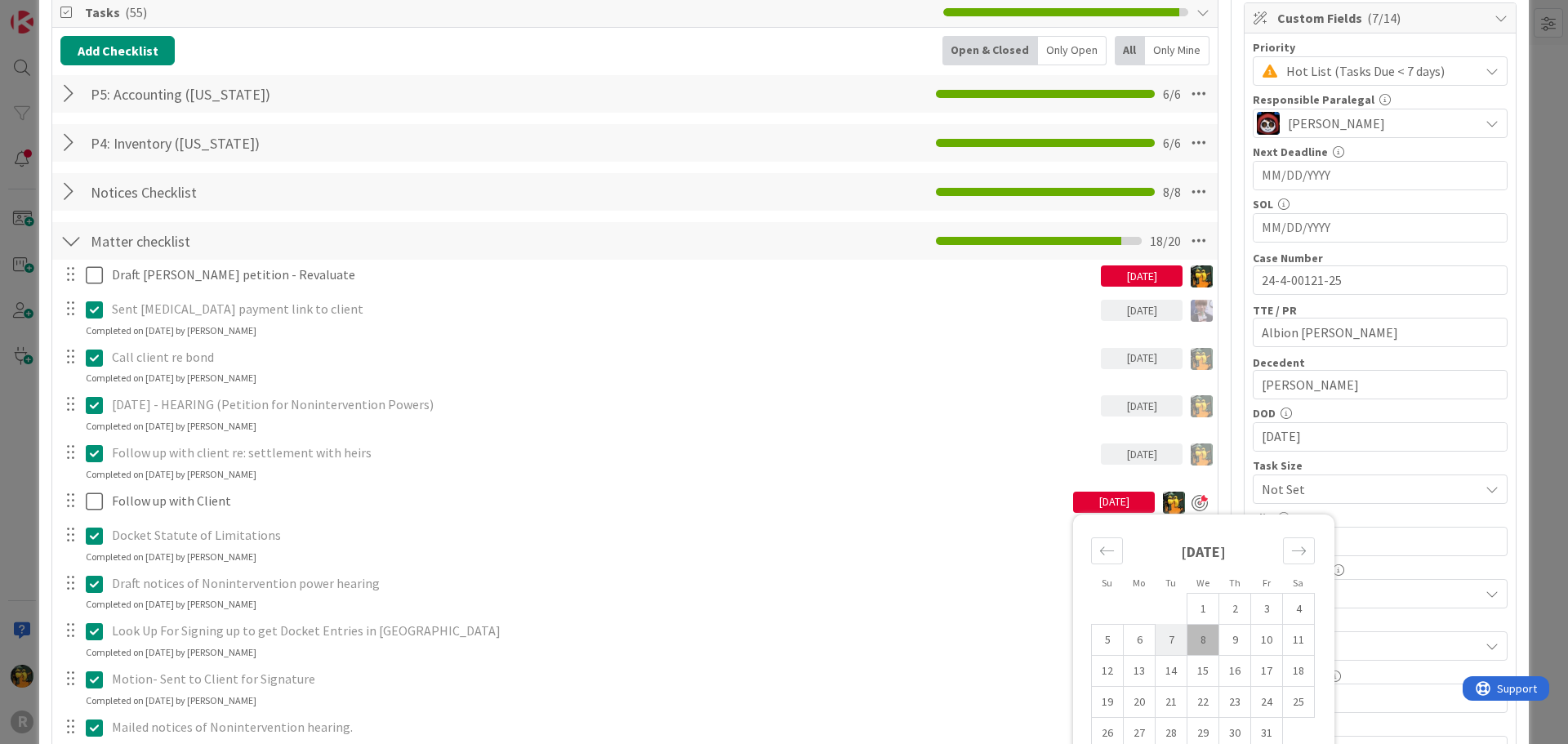
click at [1166, 641] on td "7" at bounding box center [1170, 639] width 31 height 31
type input "[DATE]"
click at [851, 520] on div "Draft [PERSON_NAME] petition - Revaluate [DATE] Update Cancel Sent [MEDICAL_DAT…" at bounding box center [634, 743] width 1149 height 968
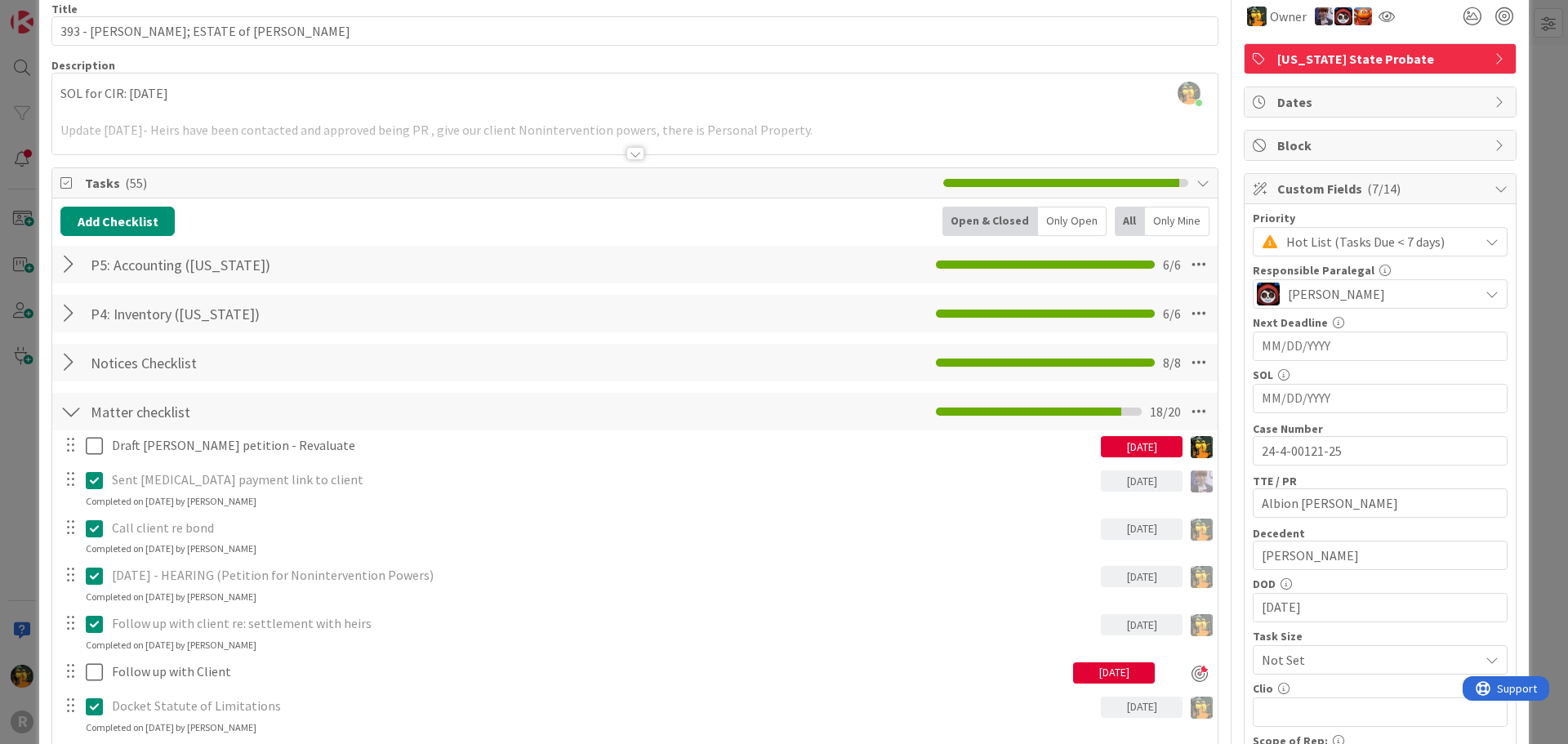
scroll to position [0, 0]
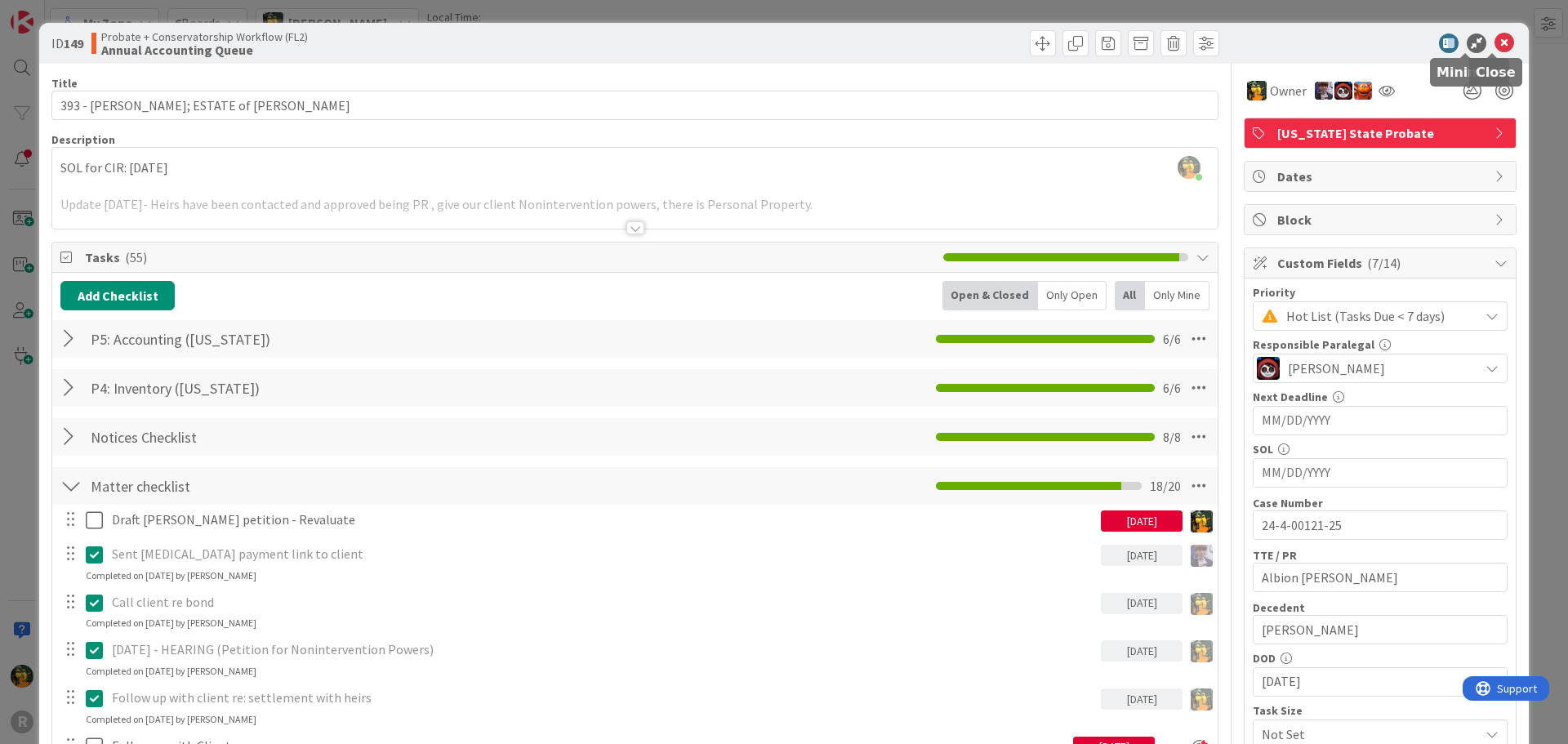
click at [1495, 45] on icon at bounding box center [1504, 43] width 20 height 20
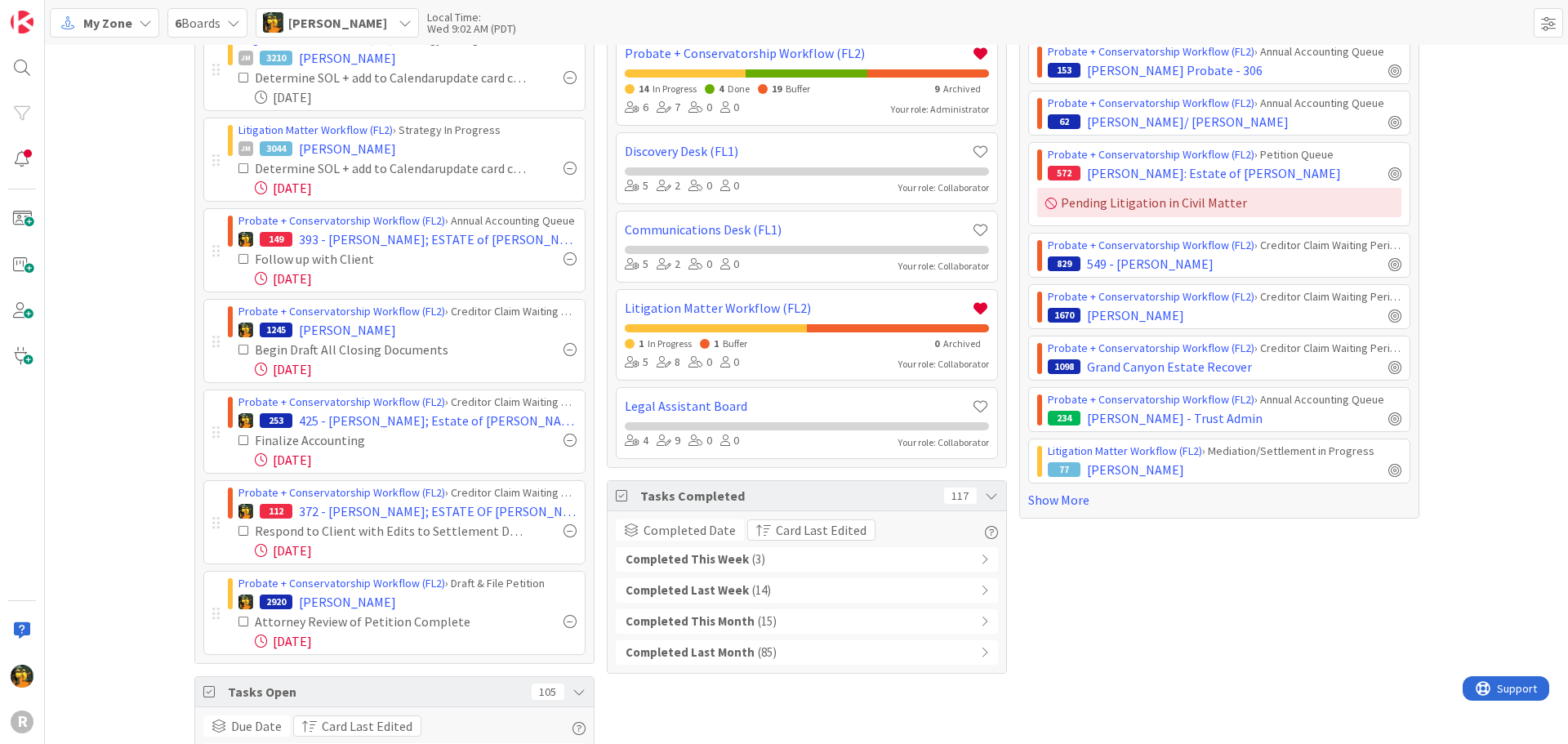
scroll to position [97, 0]
